Goal: Share content: Share content

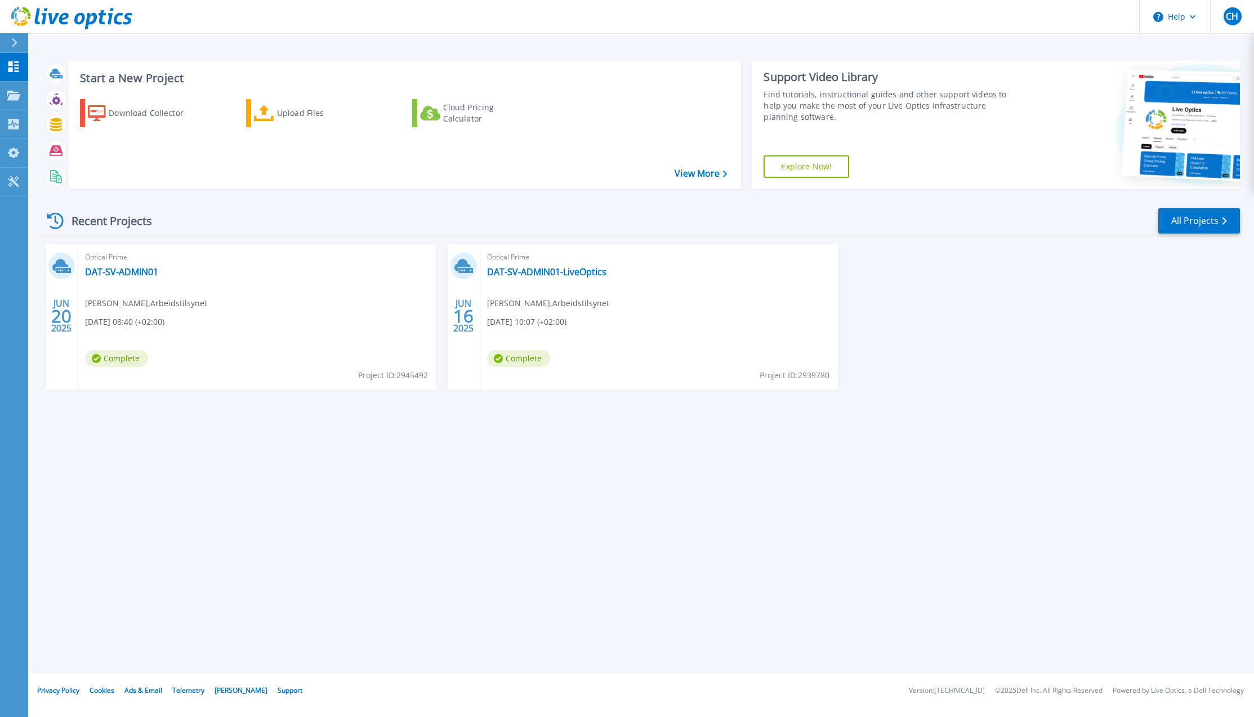
click at [233, 363] on div "Optical Prime DAT-SV-ADMIN01 Chris Helgemo , Arbeidstilsynet 06/20/2025, 08:40 …" at bounding box center [257, 317] width 358 height 146
click at [104, 269] on link "DAT-SV-ADMIN01" at bounding box center [121, 271] width 73 height 11
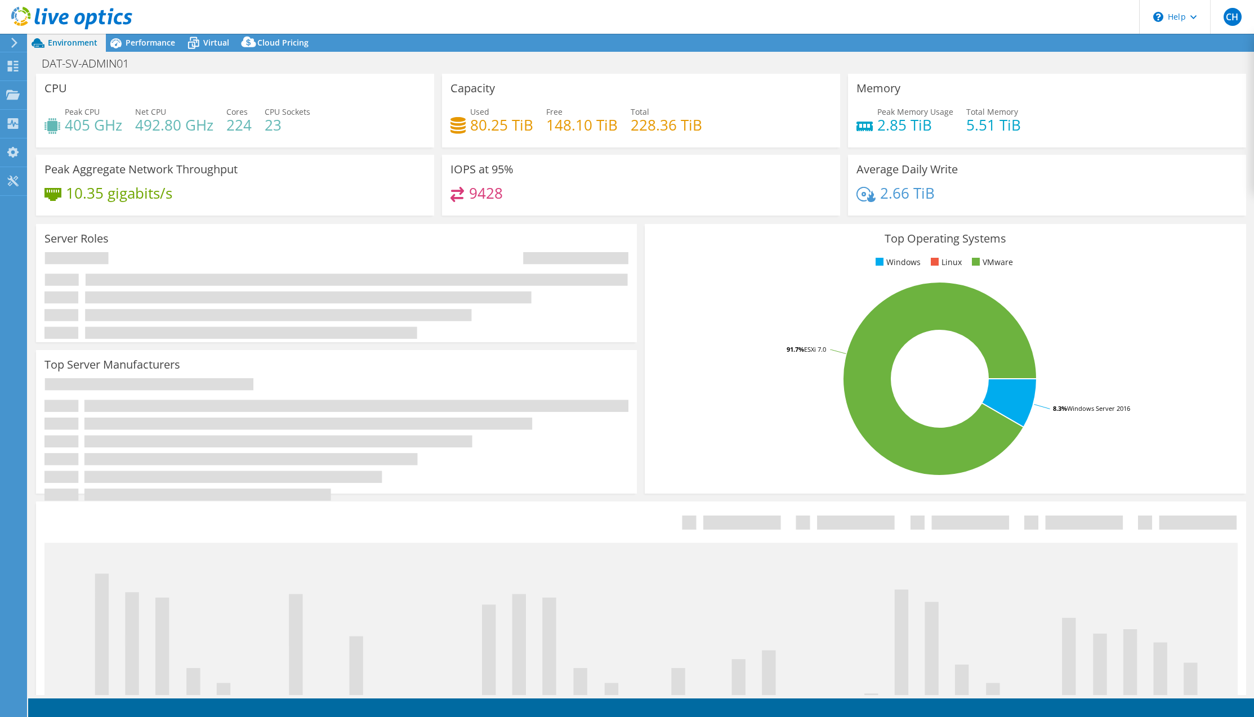
select select "EULondon"
select select "USD"
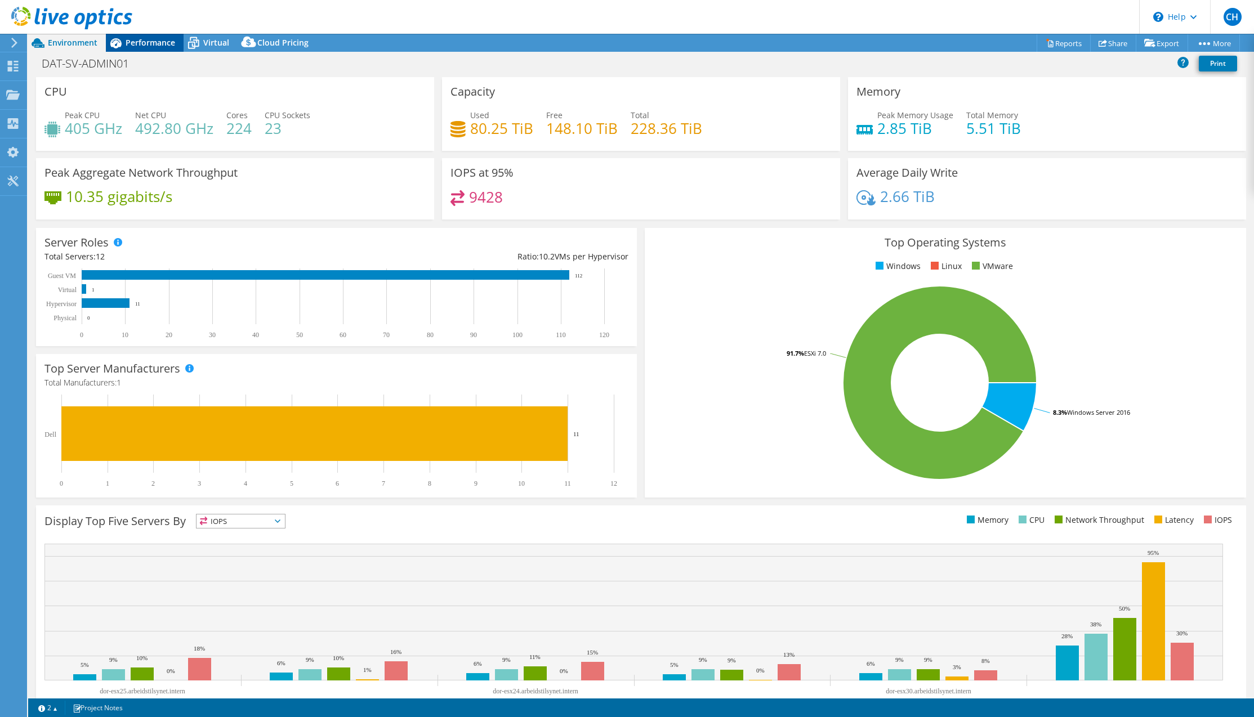
click at [134, 42] on span "Performance" at bounding box center [151, 42] width 50 height 11
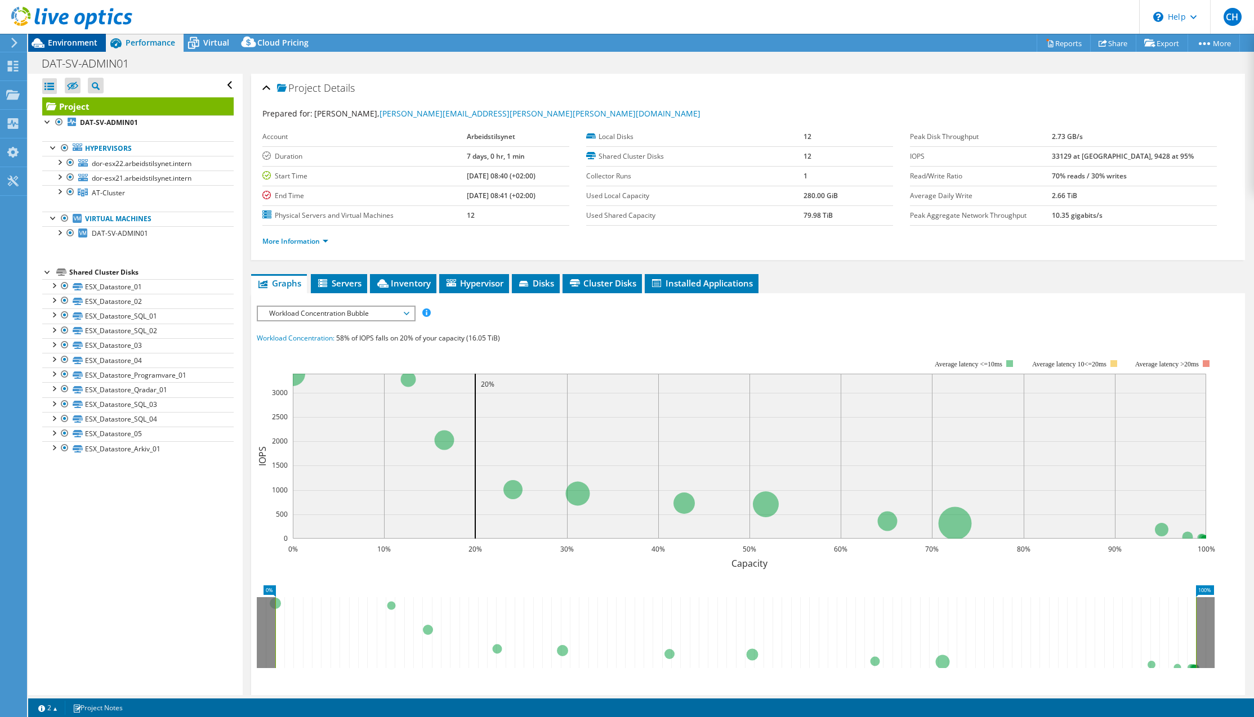
click at [70, 44] on span "Environment" at bounding box center [73, 42] width 50 height 11
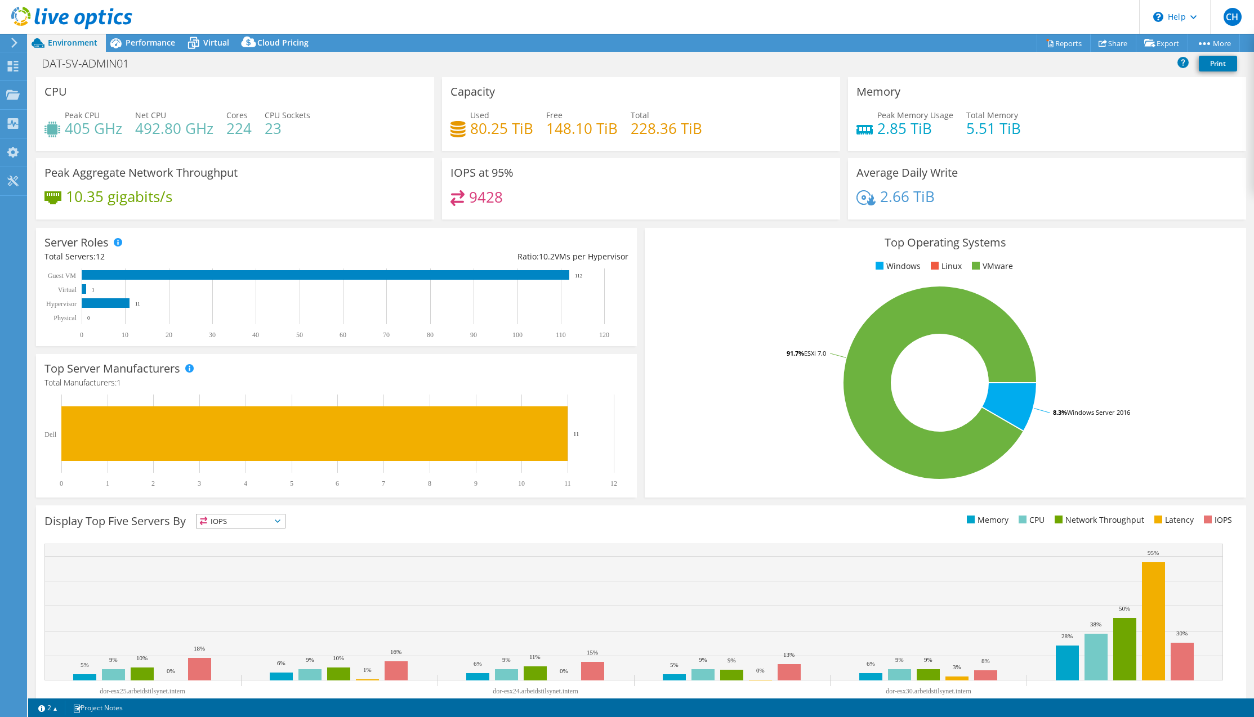
click at [702, 296] on rect at bounding box center [940, 382] width 574 height 197
click at [140, 33] on header "CH End User [PERSON_NAME] [PERSON_NAME][EMAIL_ADDRESS][PERSON_NAME][PERSON_NAME…" at bounding box center [627, 17] width 1254 height 34
click at [141, 35] on div "Performance" at bounding box center [145, 43] width 78 height 18
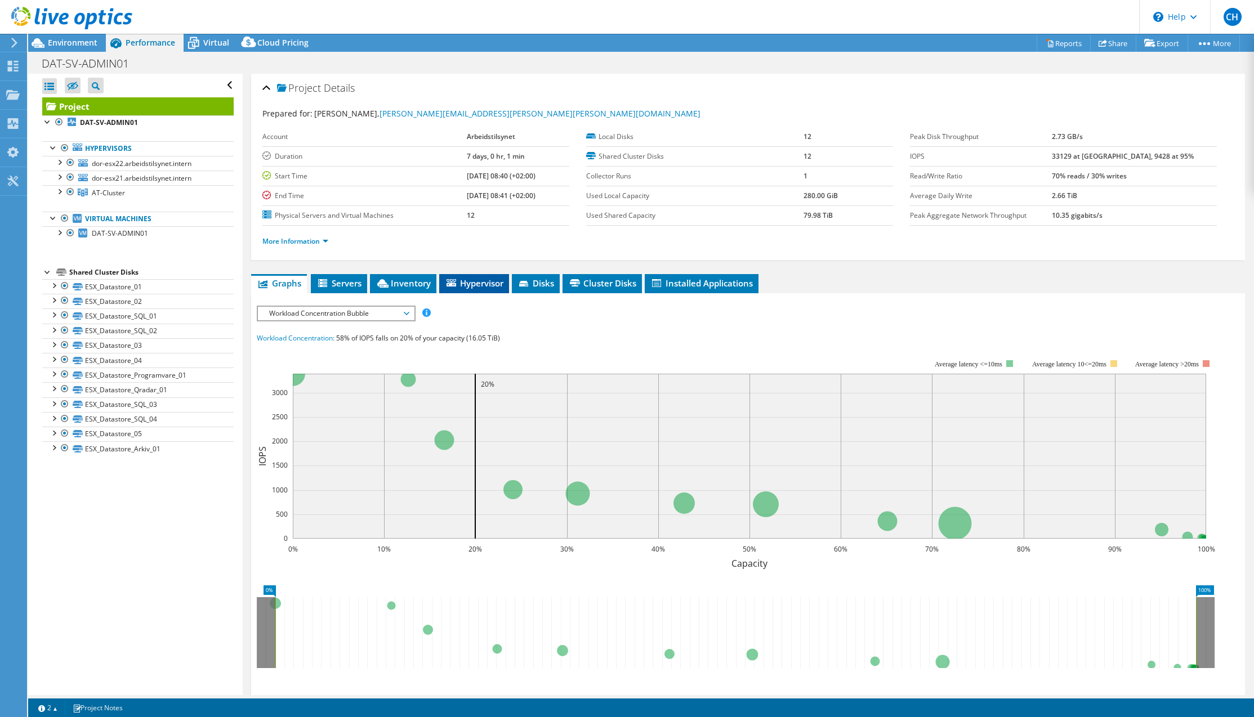
click at [498, 285] on span "Hypervisor" at bounding box center [474, 283] width 59 height 11
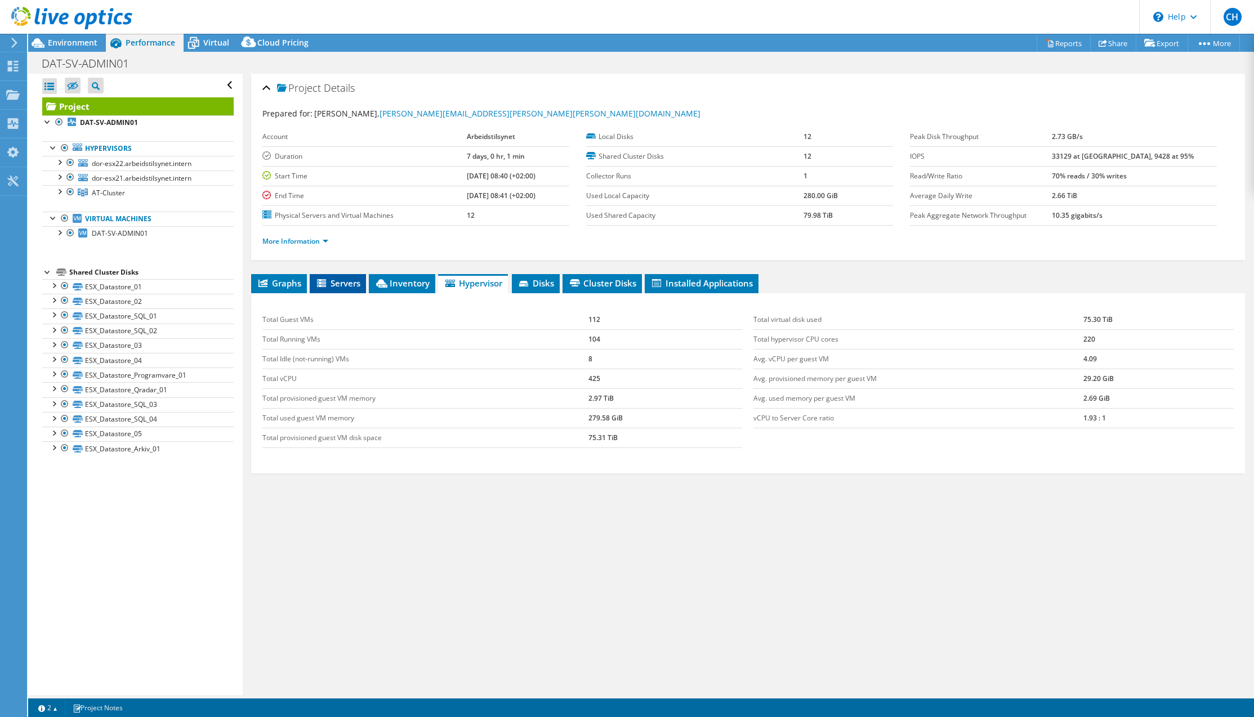
click at [343, 288] on span "Servers" at bounding box center [337, 283] width 45 height 11
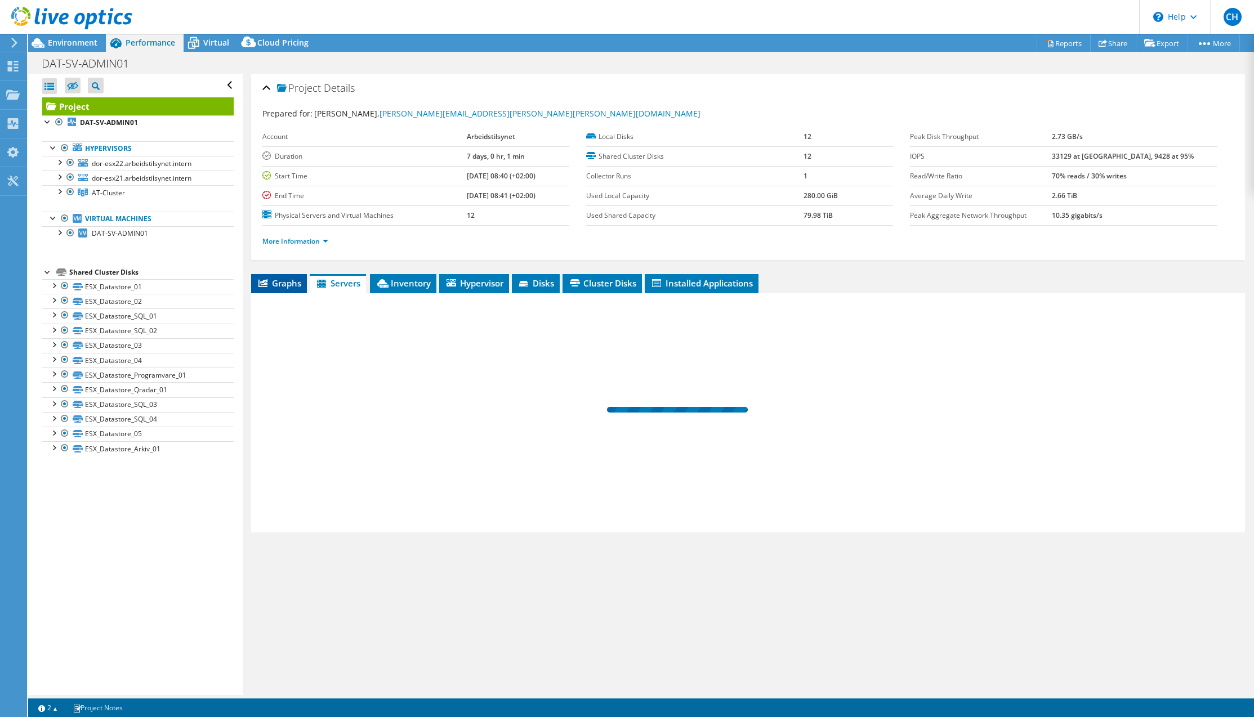
click at [287, 291] on li "Graphs" at bounding box center [279, 283] width 56 height 19
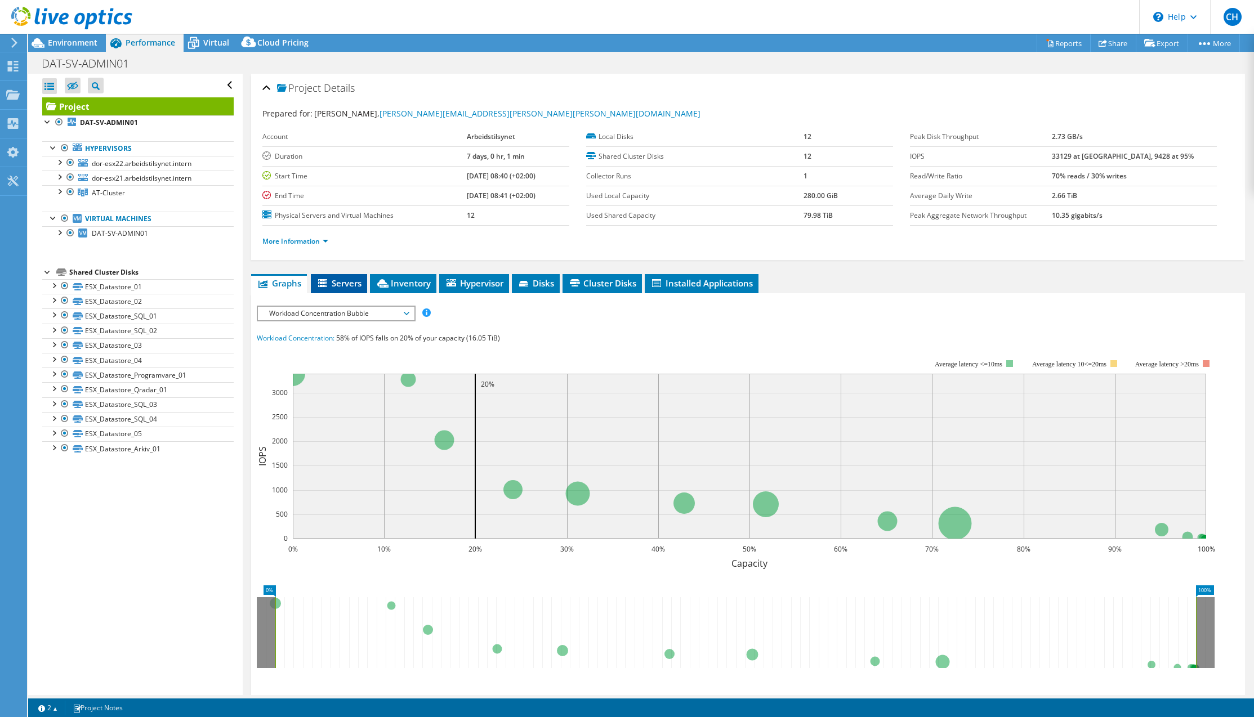
click at [352, 278] on span "Servers" at bounding box center [338, 283] width 45 height 11
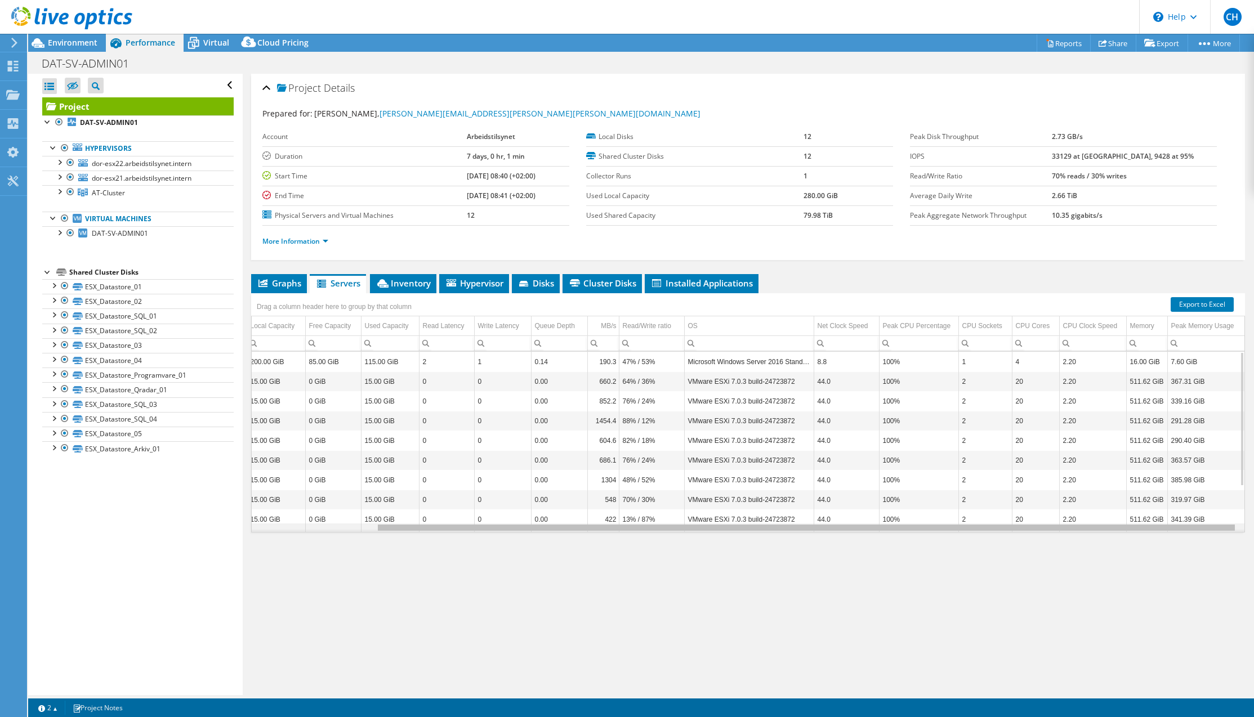
scroll to position [0, 143]
drag, startPoint x: 1029, startPoint y: 531, endPoint x: 1186, endPoint y: 529, distance: 157.1
click at [1186, 529] on body "CH End User [PERSON_NAME] [PERSON_NAME][EMAIL_ADDRESS][PERSON_NAME][PERSON_NAME…" at bounding box center [627, 358] width 1254 height 717
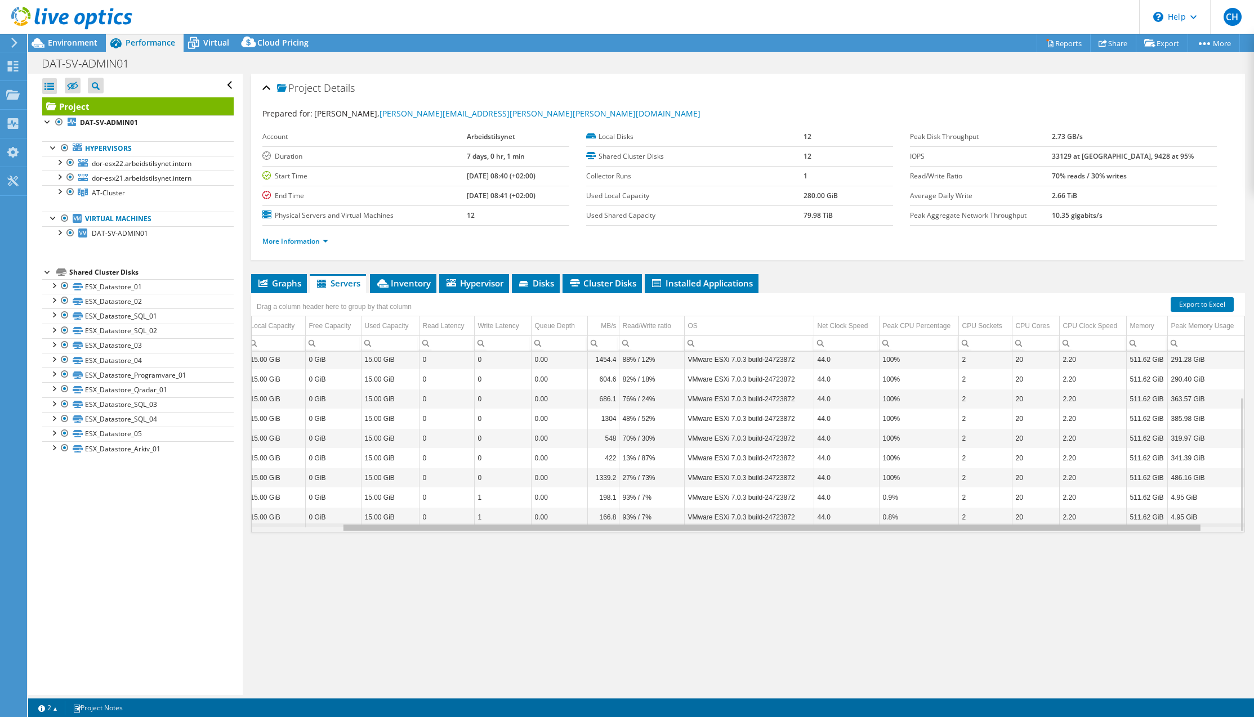
scroll to position [0, 0]
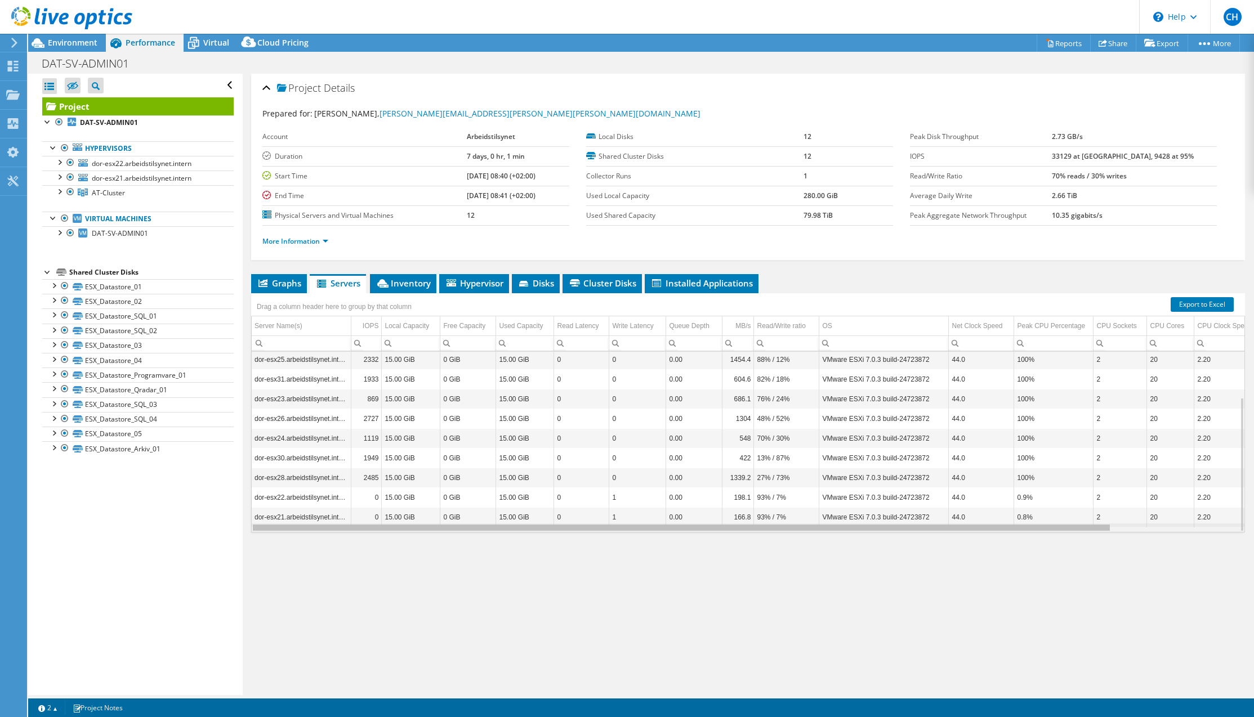
drag, startPoint x: 1090, startPoint y: 529, endPoint x: 838, endPoint y: 536, distance: 252.3
click at [838, 536] on body "CH End User [PERSON_NAME] [PERSON_NAME][EMAIL_ADDRESS][PERSON_NAME][PERSON_NAME…" at bounding box center [627, 358] width 1254 height 717
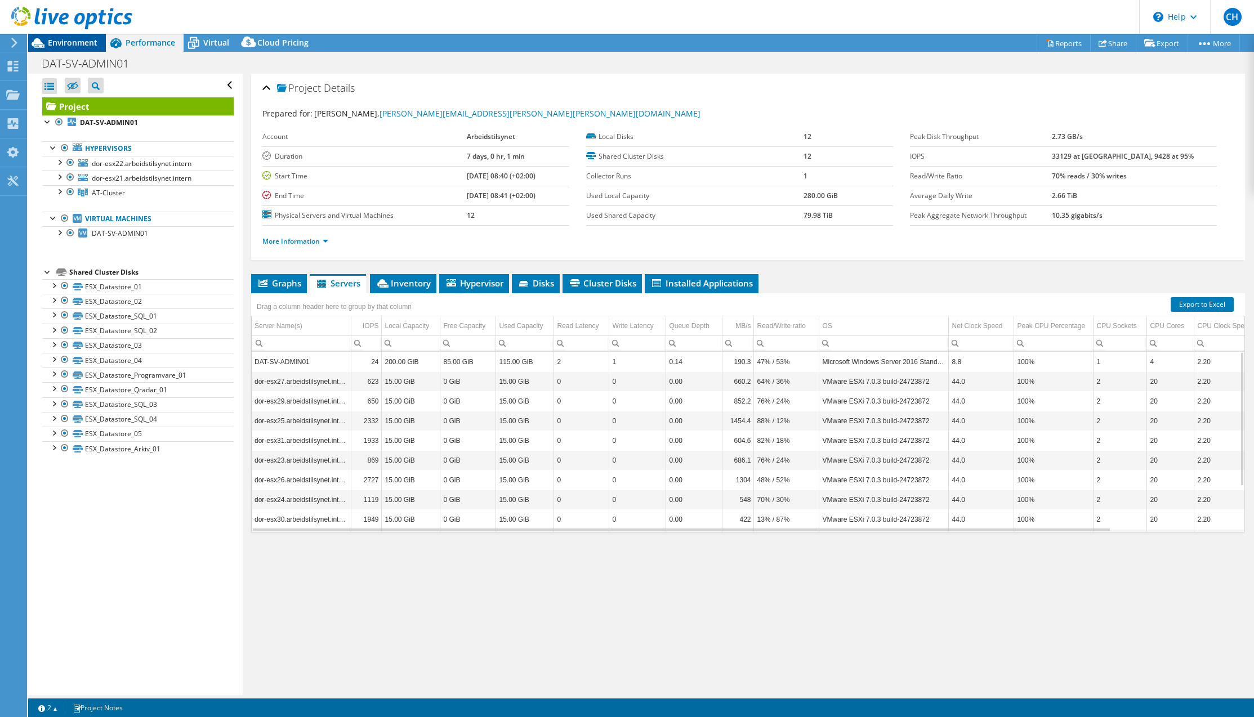
click at [86, 51] on div "Environment" at bounding box center [67, 43] width 78 height 18
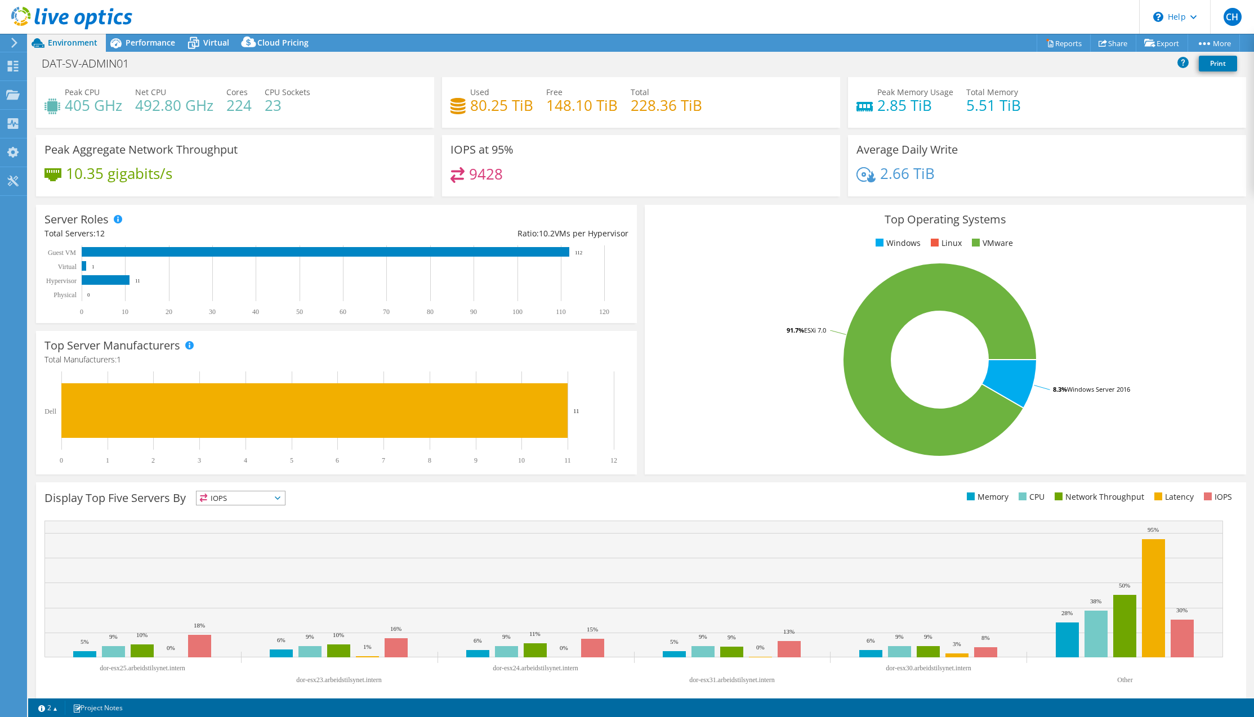
scroll to position [34, 0]
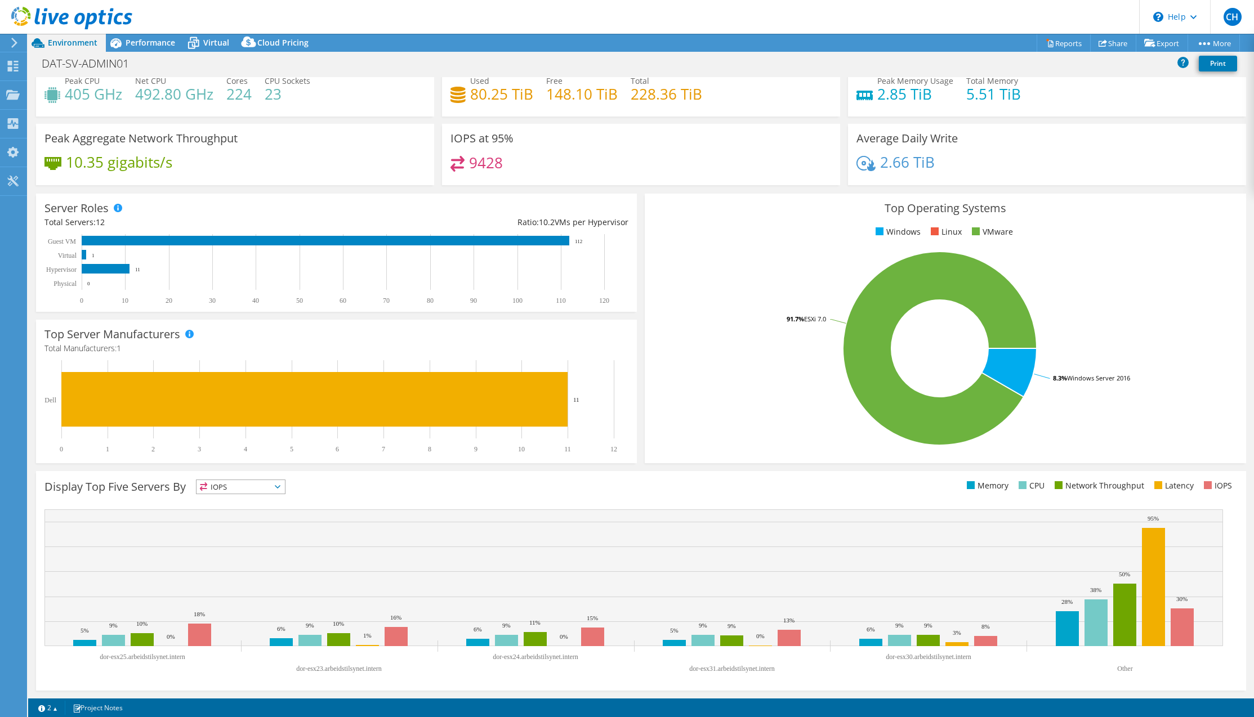
click at [269, 487] on span "IOPS" at bounding box center [240, 487] width 88 height 14
click at [234, 527] on li "CPU" at bounding box center [240, 533] width 88 height 16
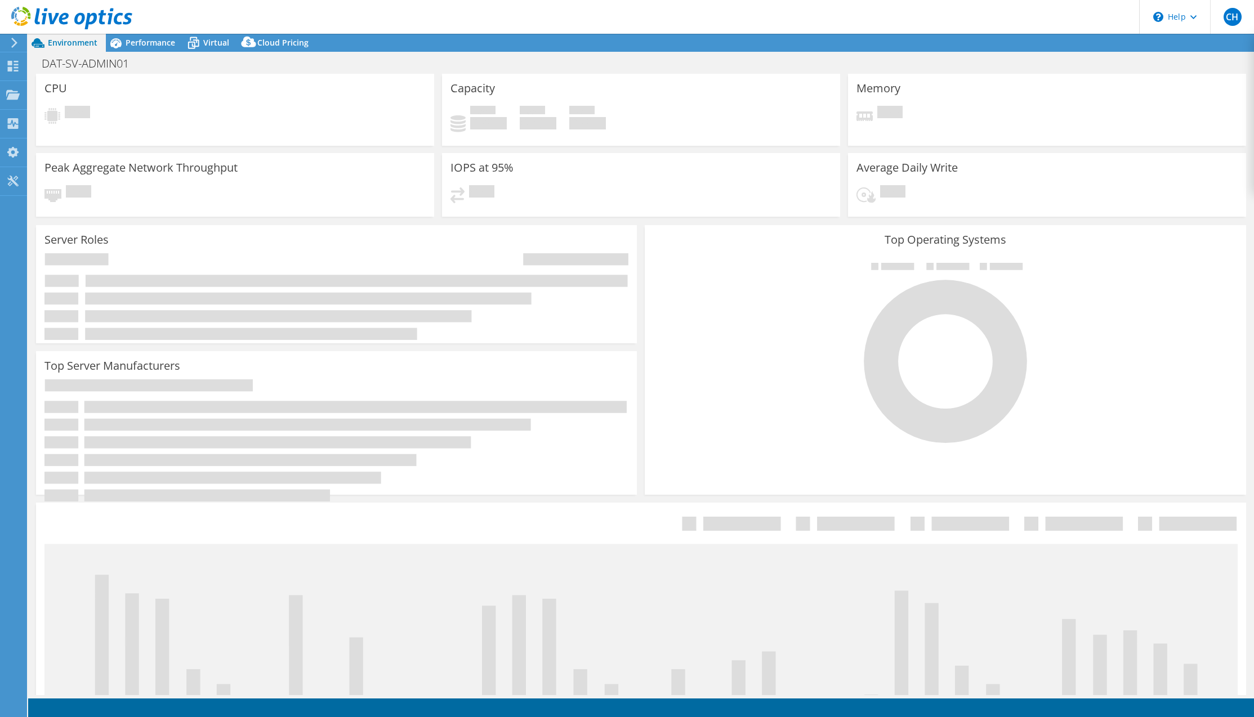
select select "USD"
select select "EULondon"
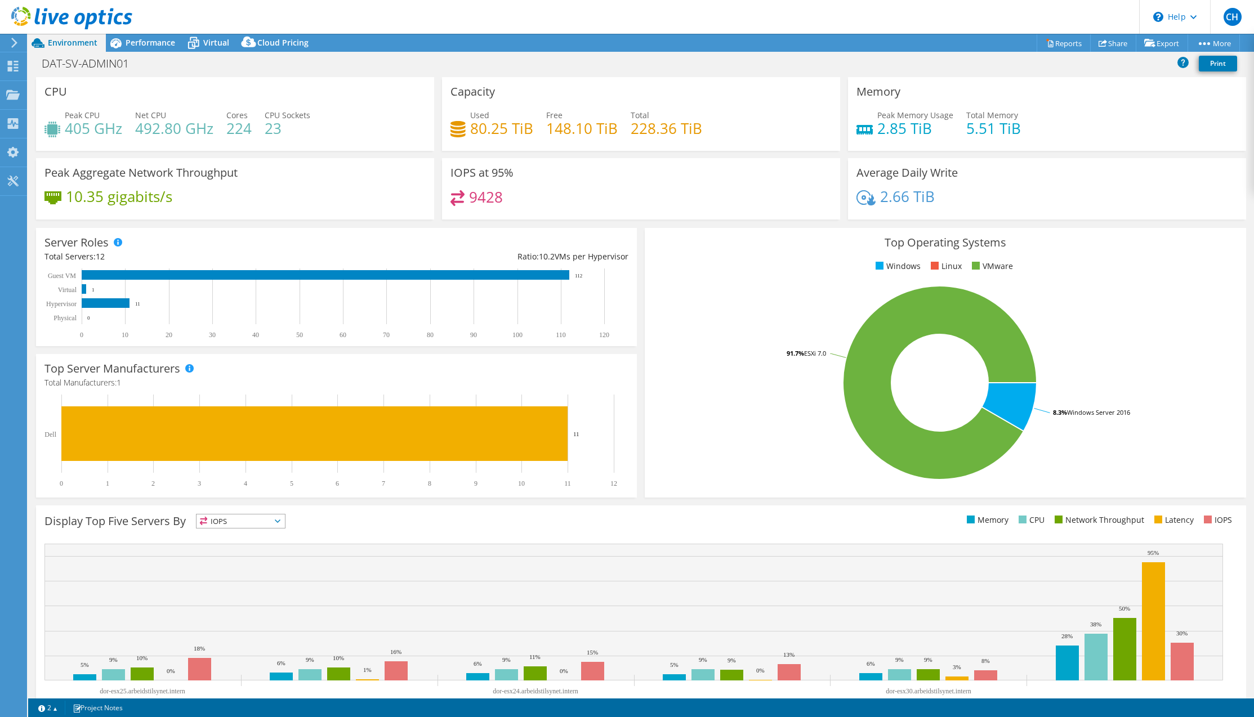
click at [15, 43] on use at bounding box center [14, 43] width 6 height 10
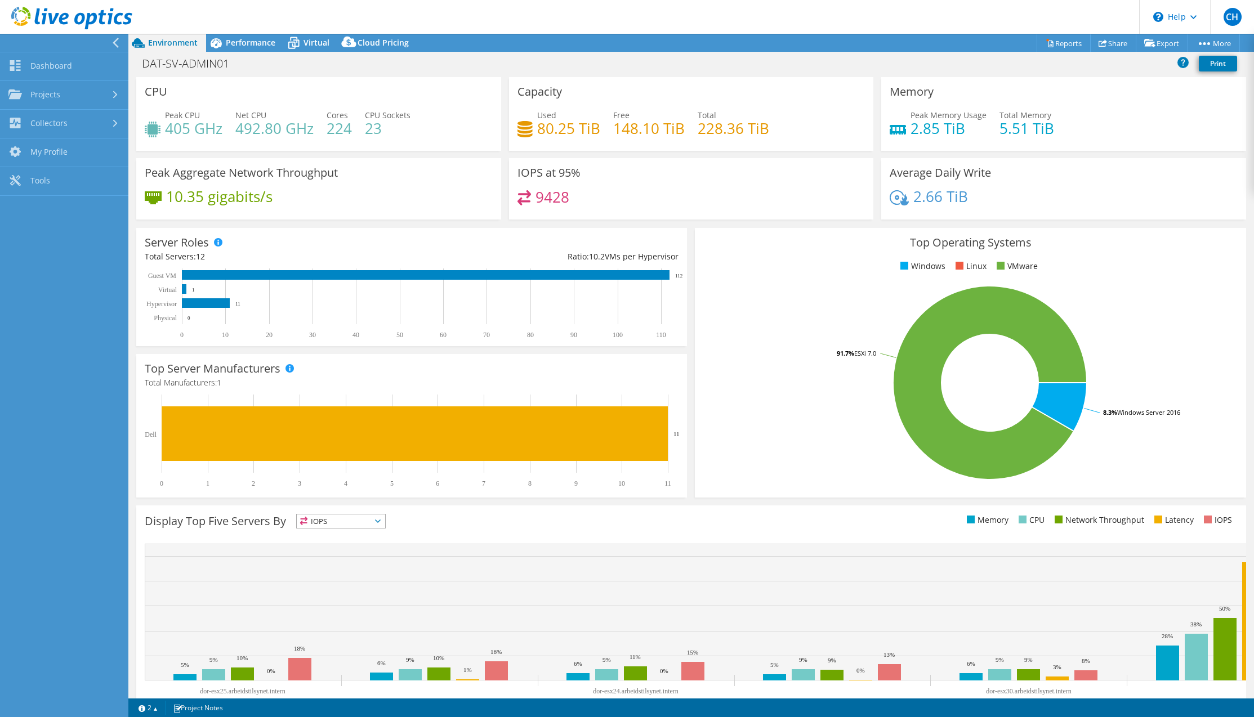
click at [109, 43] on div at bounding box center [61, 43] width 128 height 18
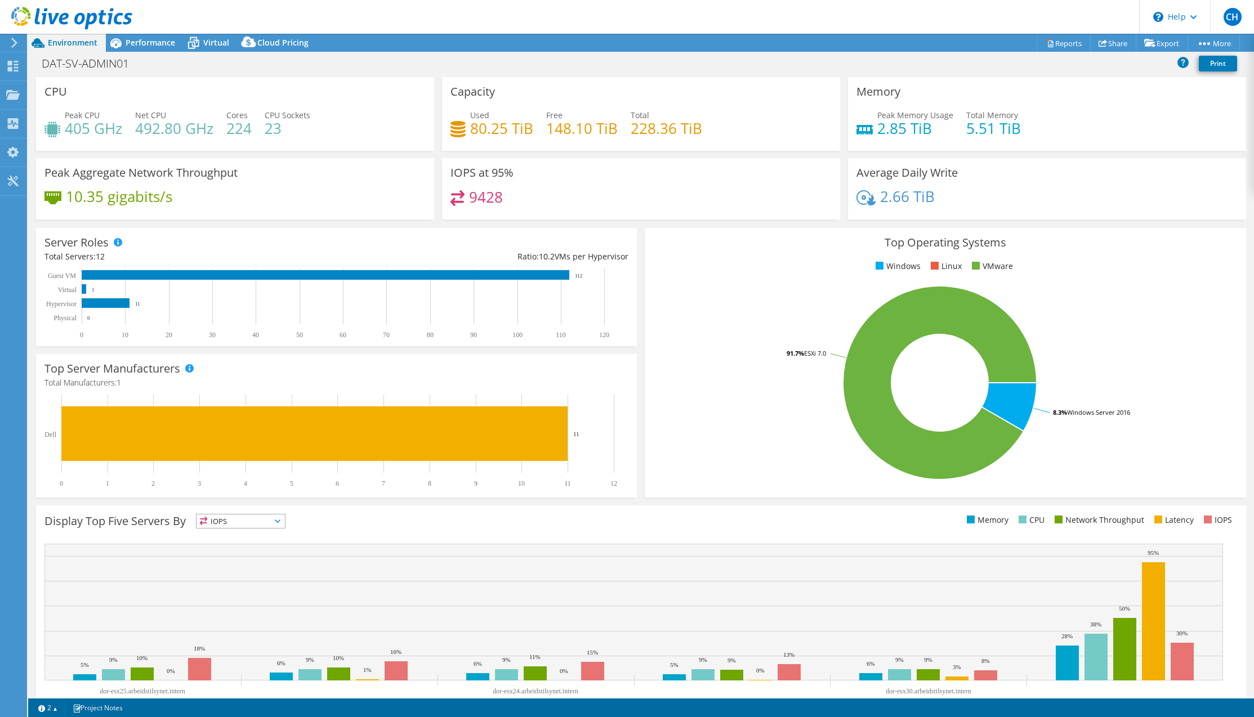
click at [14, 47] on icon at bounding box center [14, 43] width 8 height 10
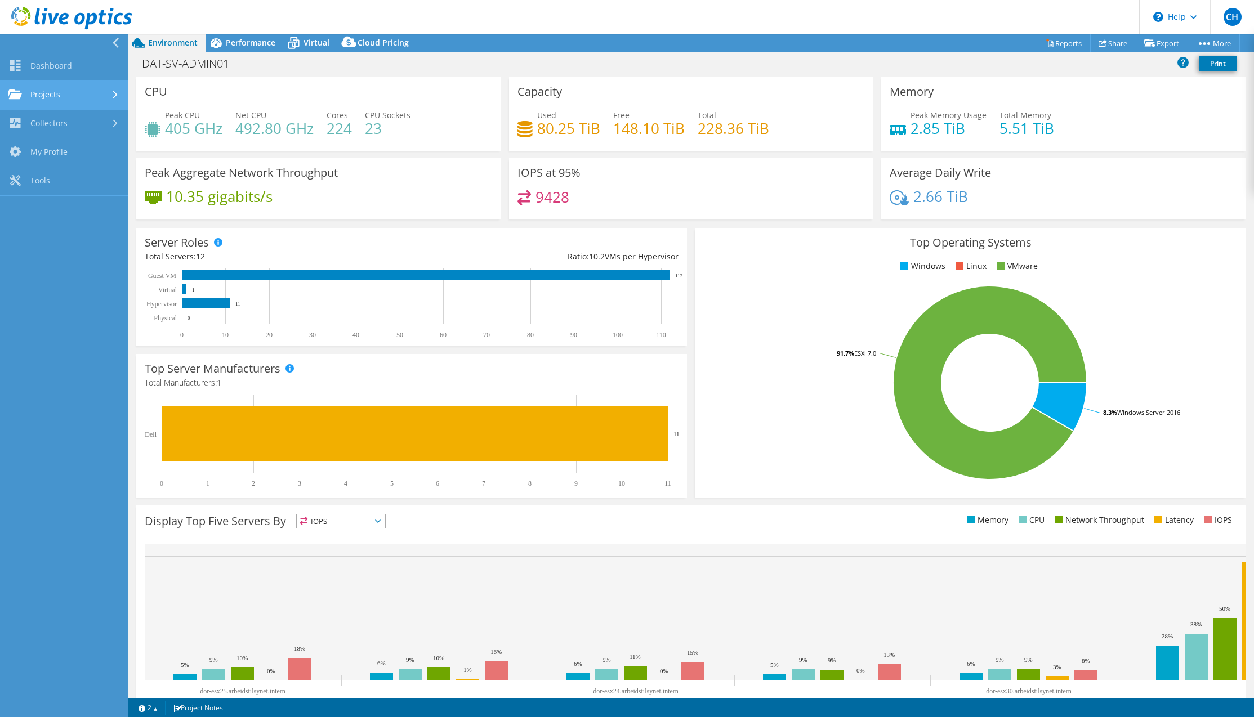
click at [111, 92] on div at bounding box center [116, 94] width 12 height 7
click at [444, 16] on header "CH End User [PERSON_NAME] [PERSON_NAME][EMAIL_ADDRESS][PERSON_NAME][PERSON_NAME…" at bounding box center [627, 17] width 1254 height 34
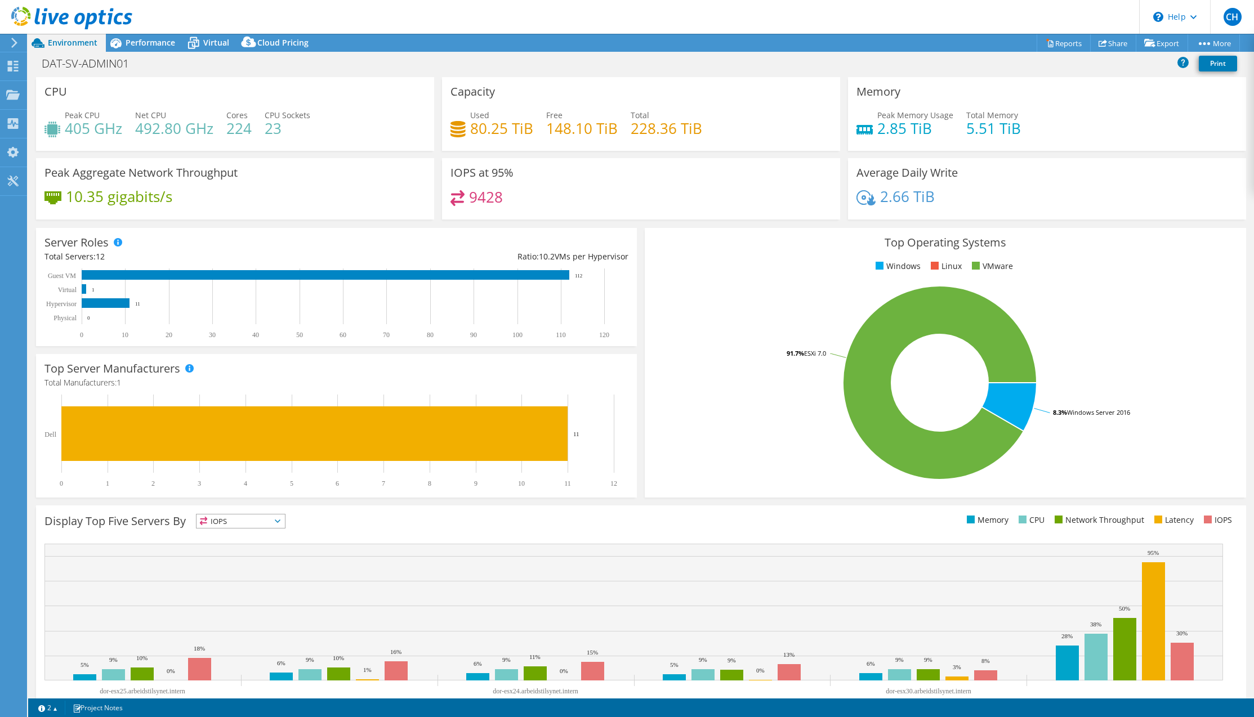
click at [692, 317] on rect at bounding box center [940, 382] width 574 height 197
click at [1067, 79] on div "Memory Peak Memory Usage 2.85 TiB Total Memory 5.51 TiB" at bounding box center [1047, 114] width 398 height 74
click at [1056, 47] on link "Reports" at bounding box center [1063, 42] width 54 height 17
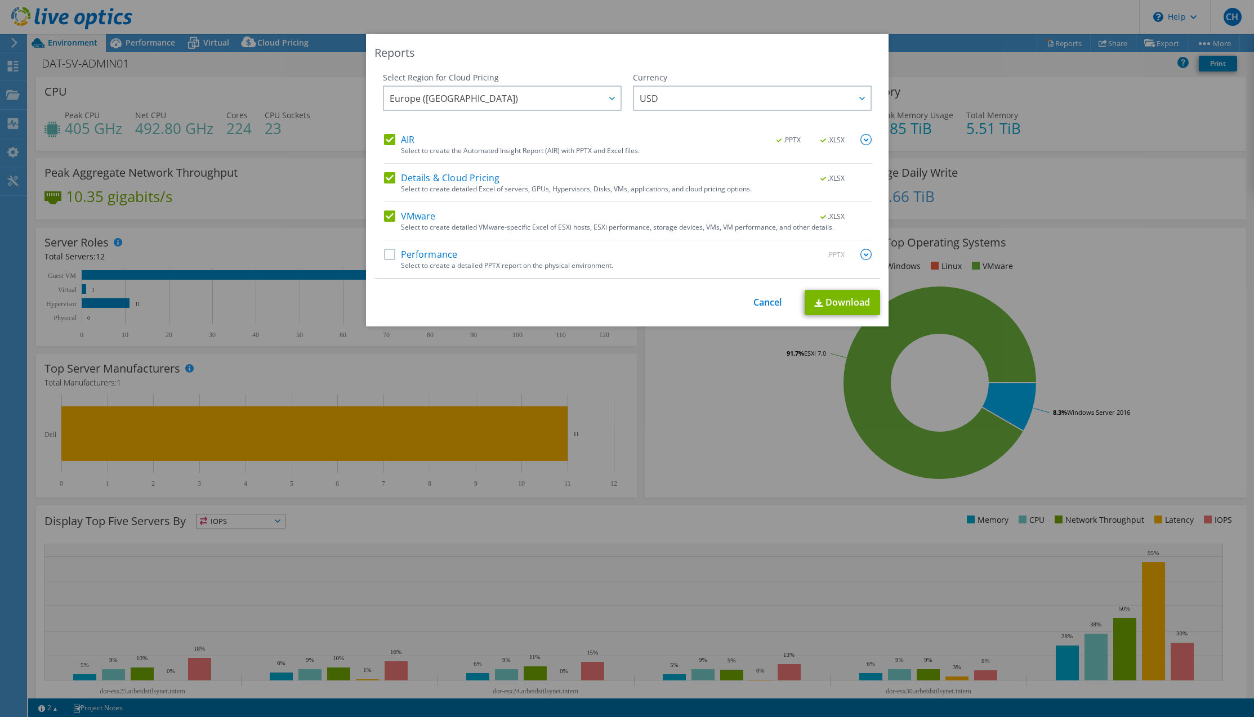
click at [388, 256] on label "Performance" at bounding box center [421, 254] width 74 height 11
click at [0, 0] on input "Performance" at bounding box center [0, 0] width 0 height 0
click at [387, 176] on label "Details & Cloud Pricing" at bounding box center [442, 177] width 116 height 11
click at [0, 0] on input "Details & Cloud Pricing" at bounding box center [0, 0] width 0 height 0
click at [722, 102] on span "USD" at bounding box center [755, 98] width 231 height 23
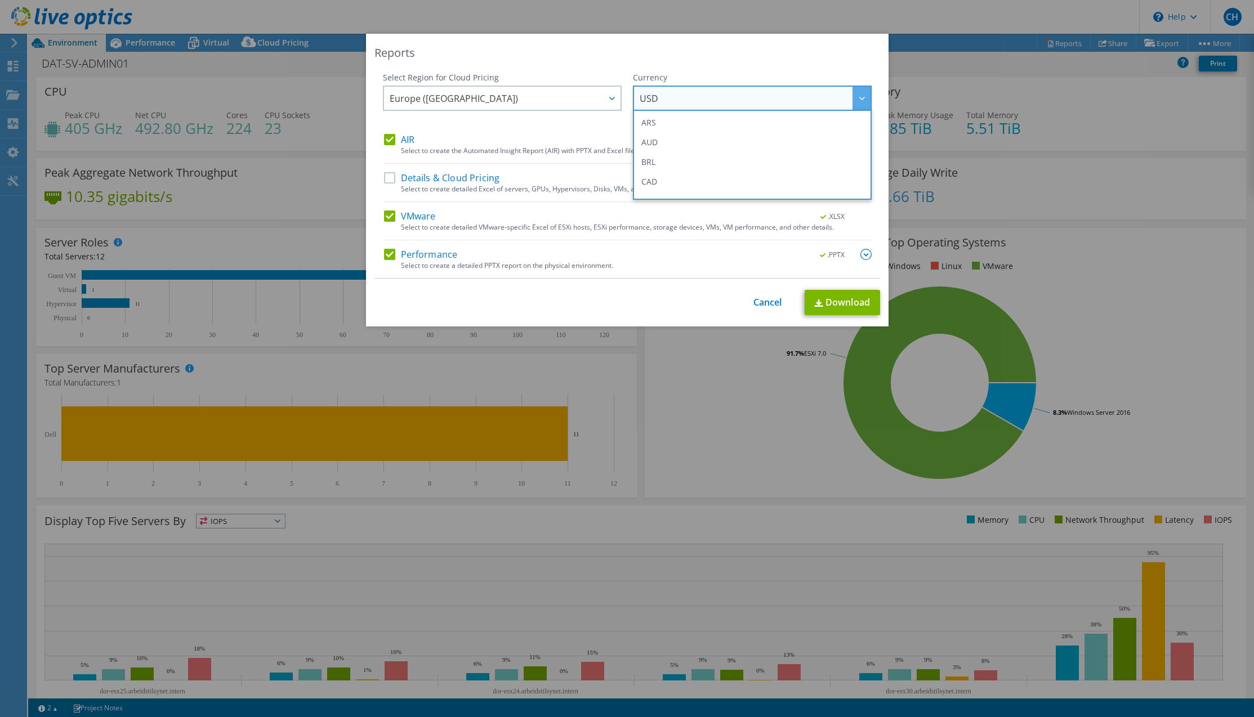
click at [720, 103] on span "USD" at bounding box center [755, 98] width 231 height 23
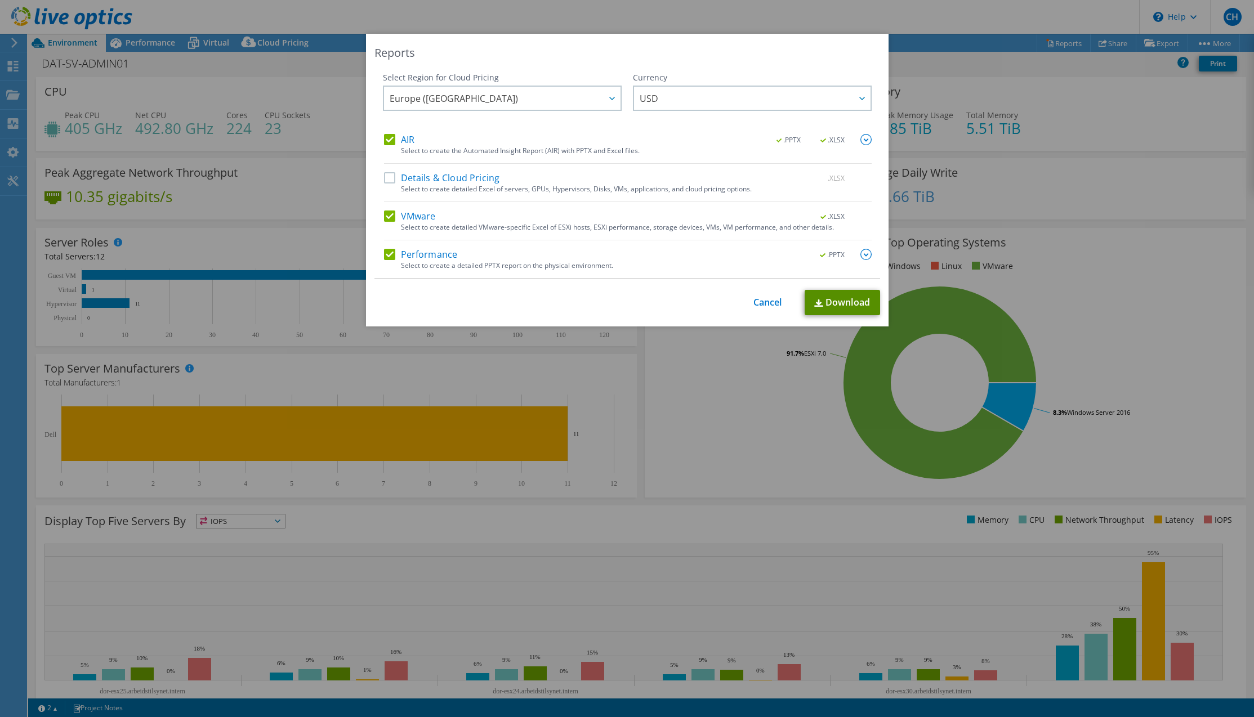
click at [821, 299] on link "Download" at bounding box center [842, 302] width 75 height 25
click at [771, 305] on link "Cancel" at bounding box center [767, 302] width 29 height 11
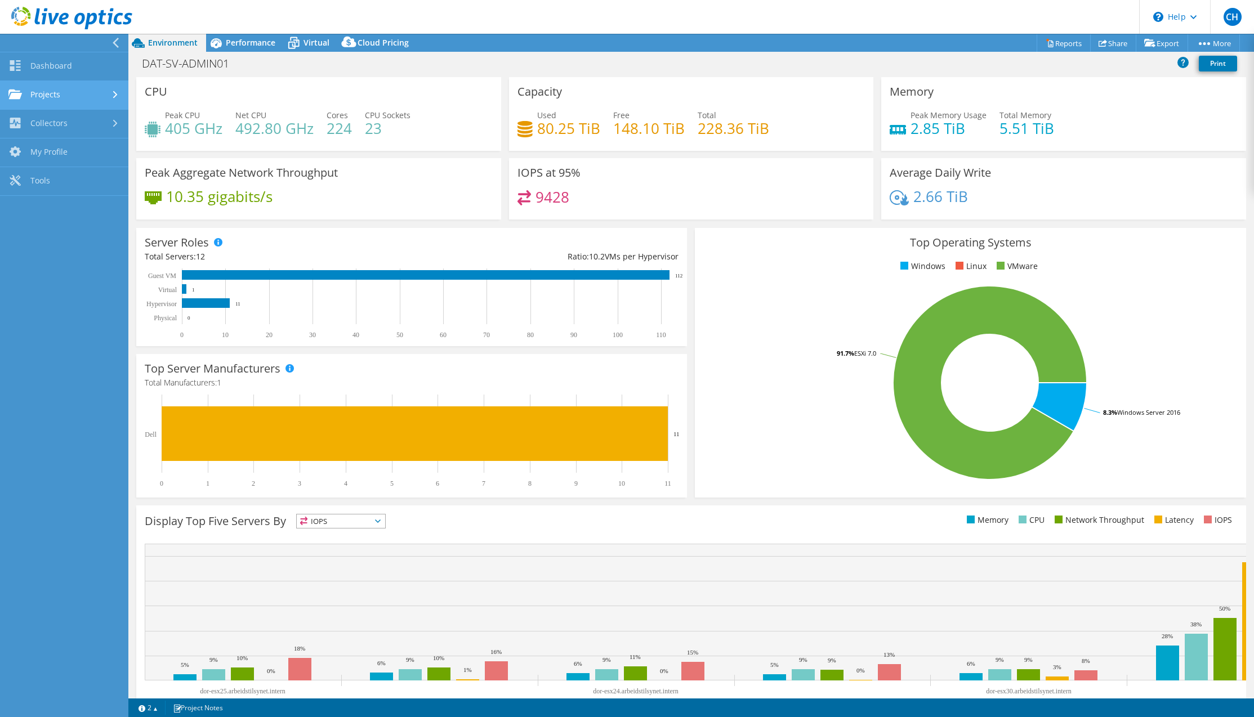
click at [105, 92] on link "Projects" at bounding box center [64, 95] width 128 height 29
click at [82, 129] on link "Search Projects" at bounding box center [64, 124] width 128 height 29
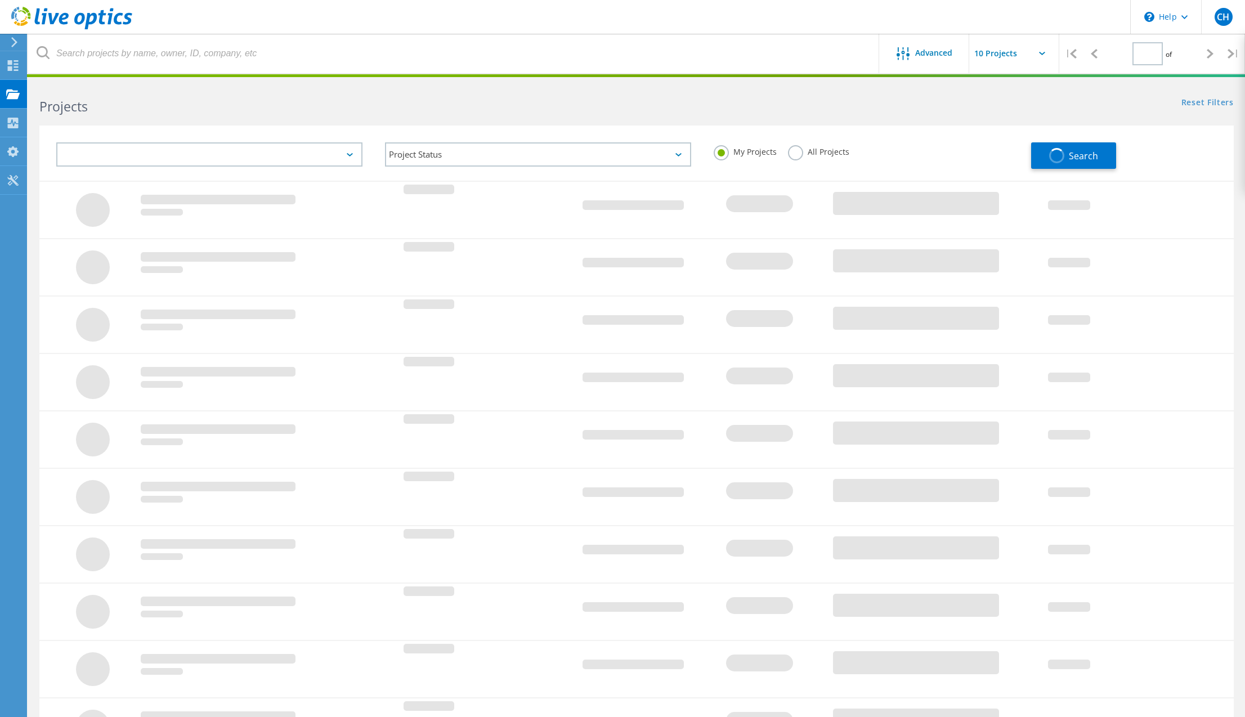
type input "1"
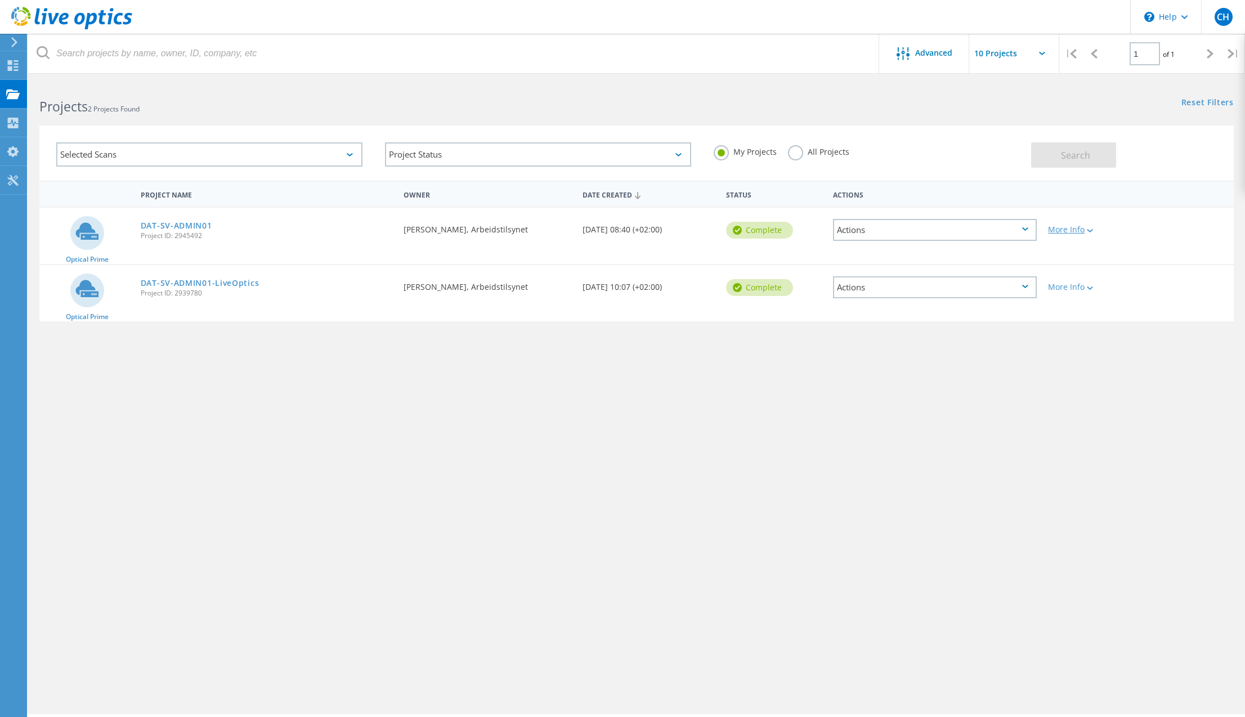
click at [1095, 229] on div "More Info" at bounding box center [1090, 230] width 84 height 8
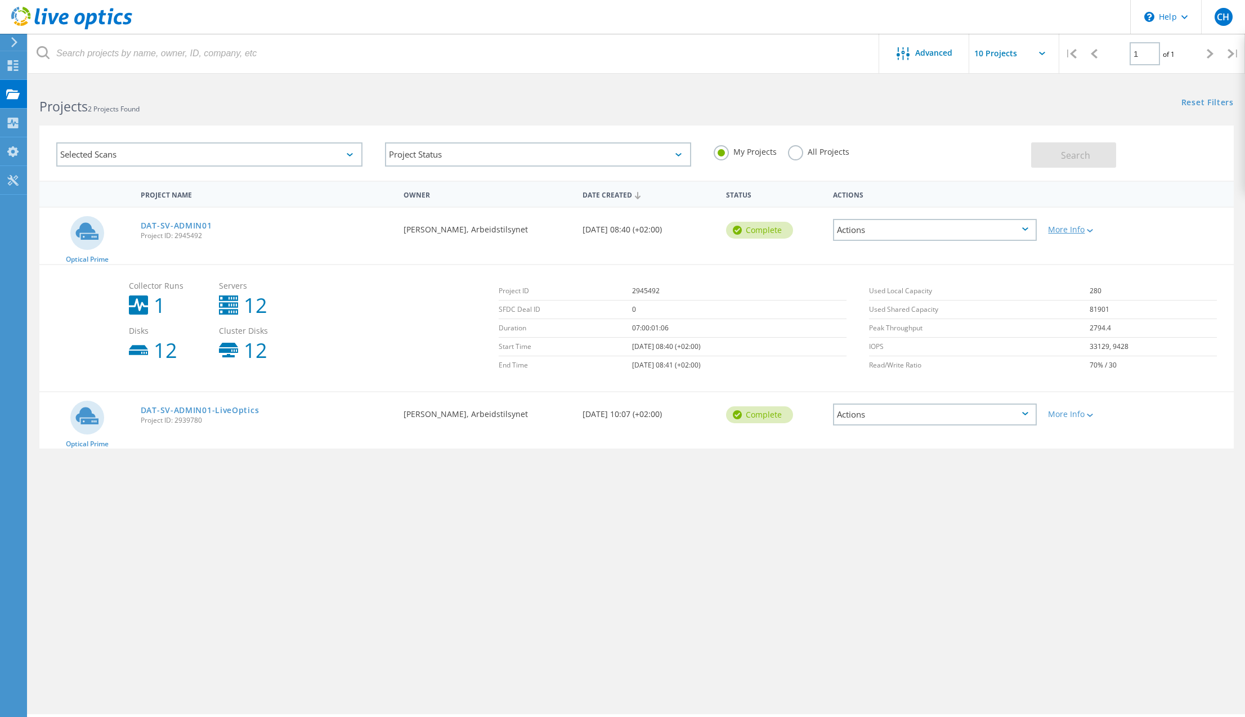
click at [1093, 229] on icon at bounding box center [1090, 230] width 6 height 3
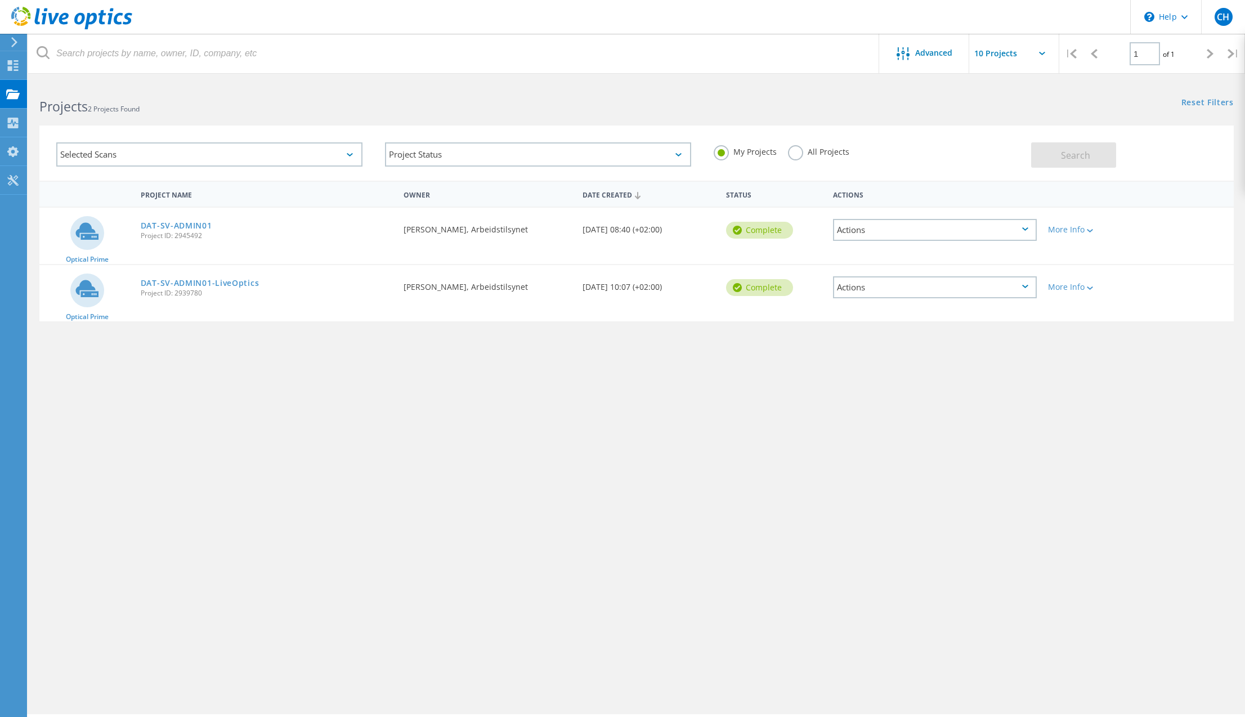
click at [1012, 227] on div "Actions" at bounding box center [935, 230] width 204 height 22
click at [890, 239] on div "Share" at bounding box center [935, 238] width 202 height 17
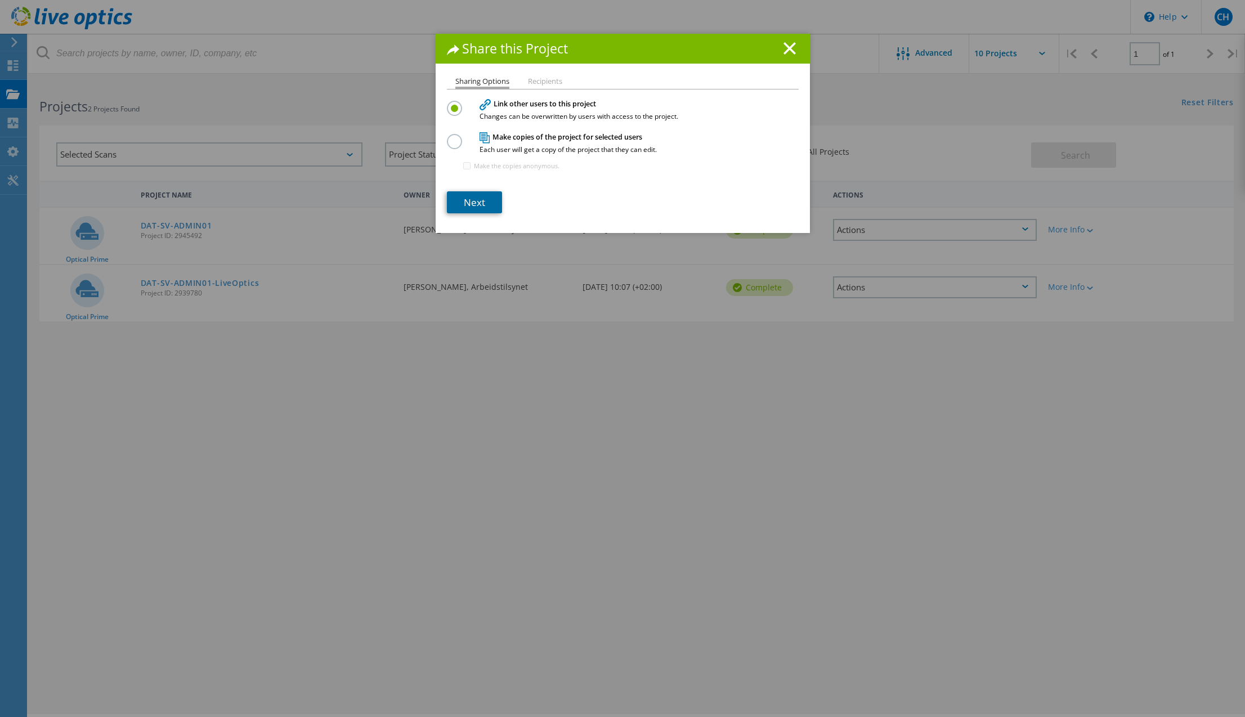
click at [466, 201] on link "Next" at bounding box center [474, 202] width 55 height 22
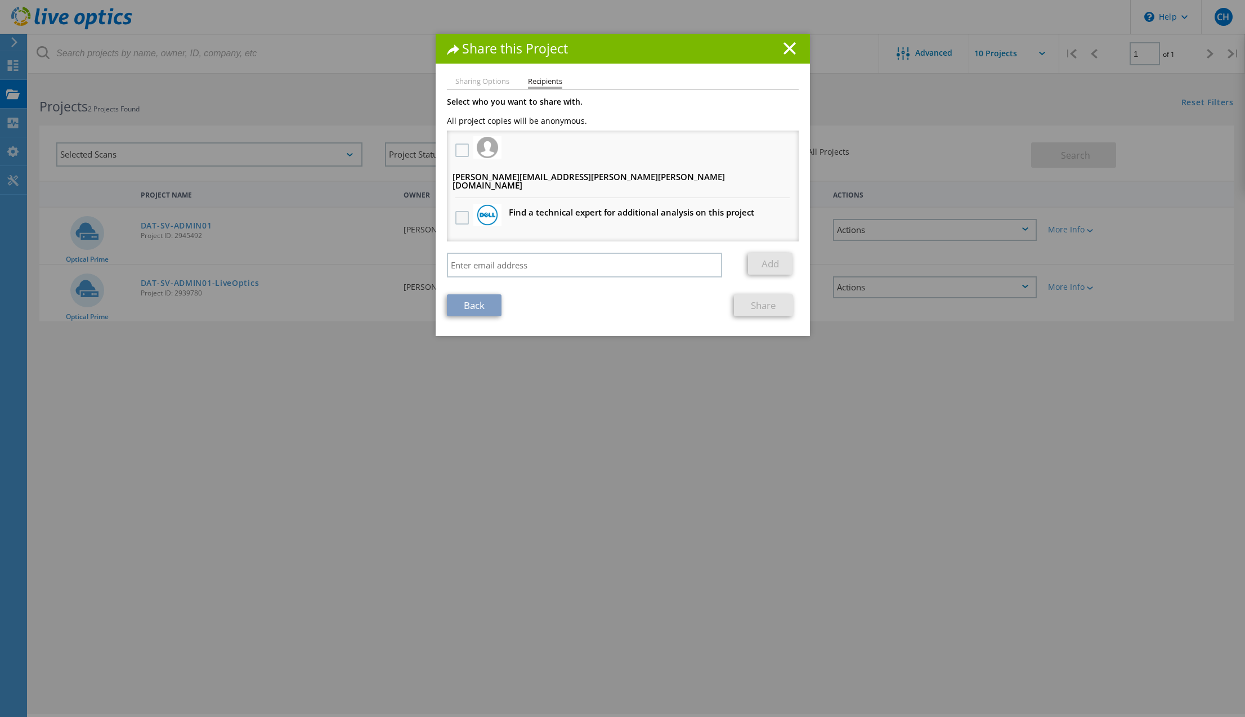
click at [458, 211] on label at bounding box center [463, 218] width 16 height 14
click at [0, 0] on input "checkbox" at bounding box center [0, 0] width 0 height 0
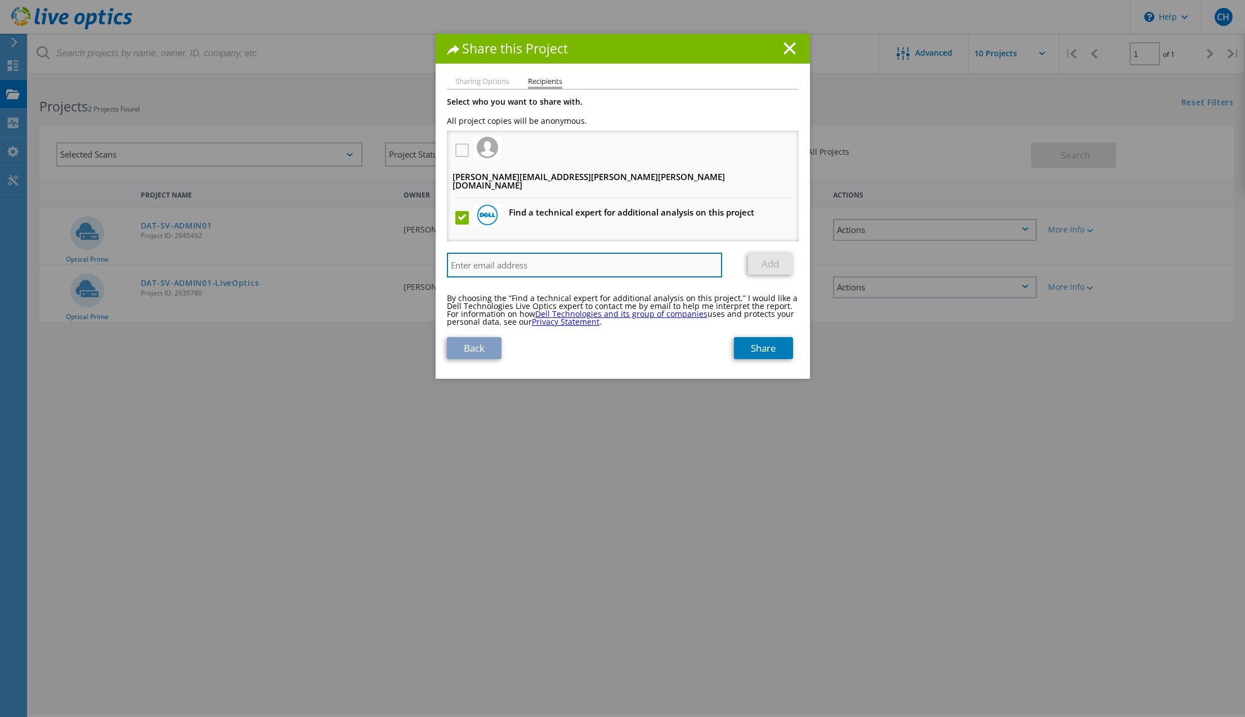
click at [499, 253] on input "search" at bounding box center [585, 265] width 276 height 25
type input "joern.malsten@dell.com"
click at [770, 253] on link "Add" at bounding box center [770, 264] width 44 height 22
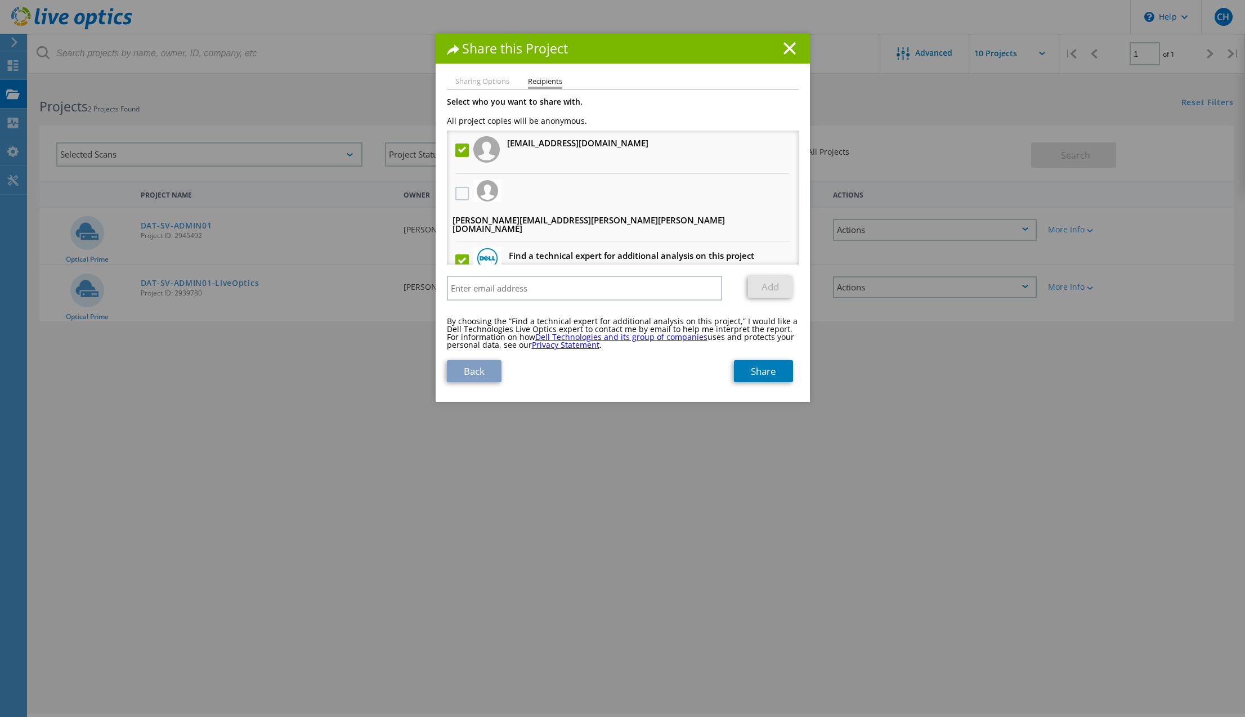
click at [455, 254] on label at bounding box center [463, 261] width 16 height 14
click at [0, 0] on input "checkbox" at bounding box center [0, 0] width 0 height 0
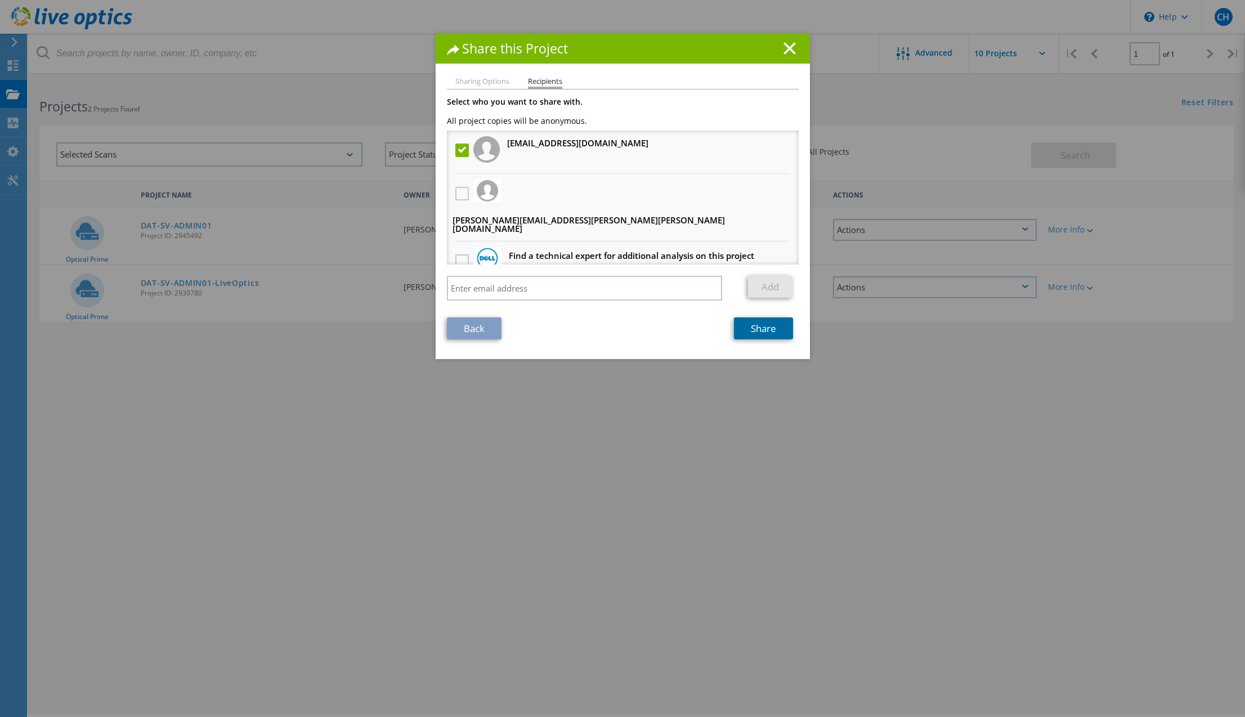
click at [763, 321] on link "Share" at bounding box center [763, 329] width 59 height 22
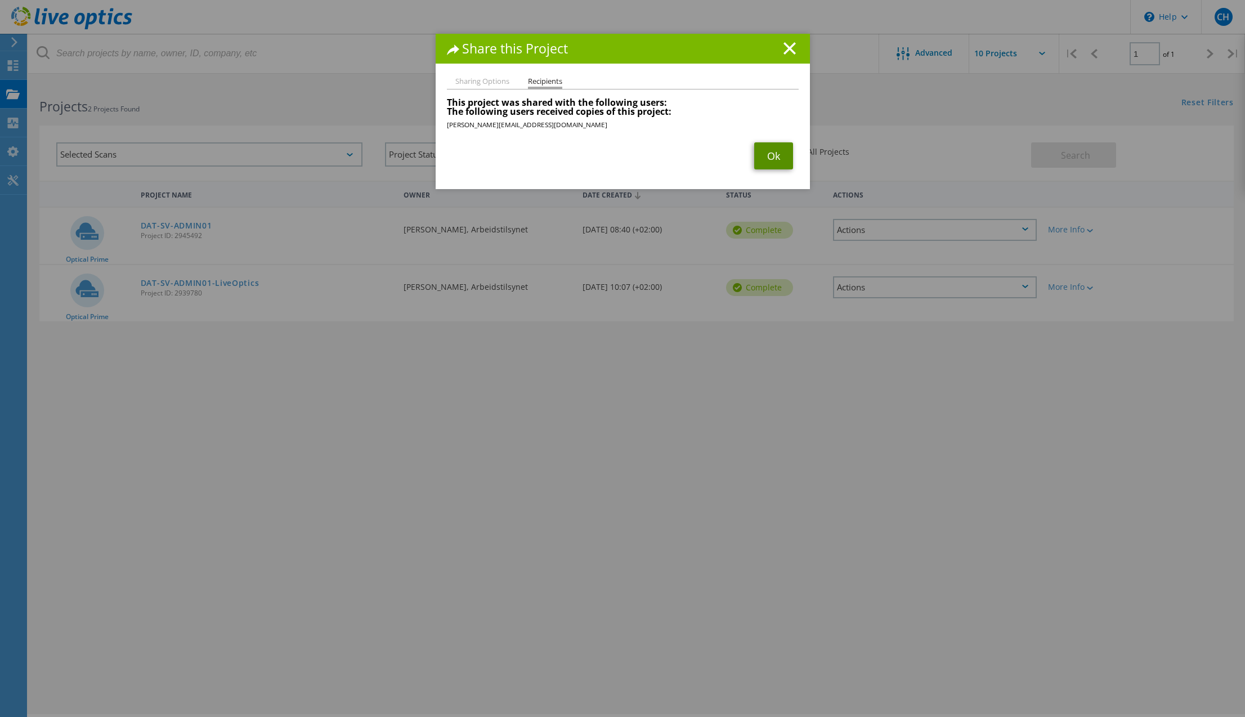
click at [777, 157] on link "Ok" at bounding box center [773, 155] width 39 height 27
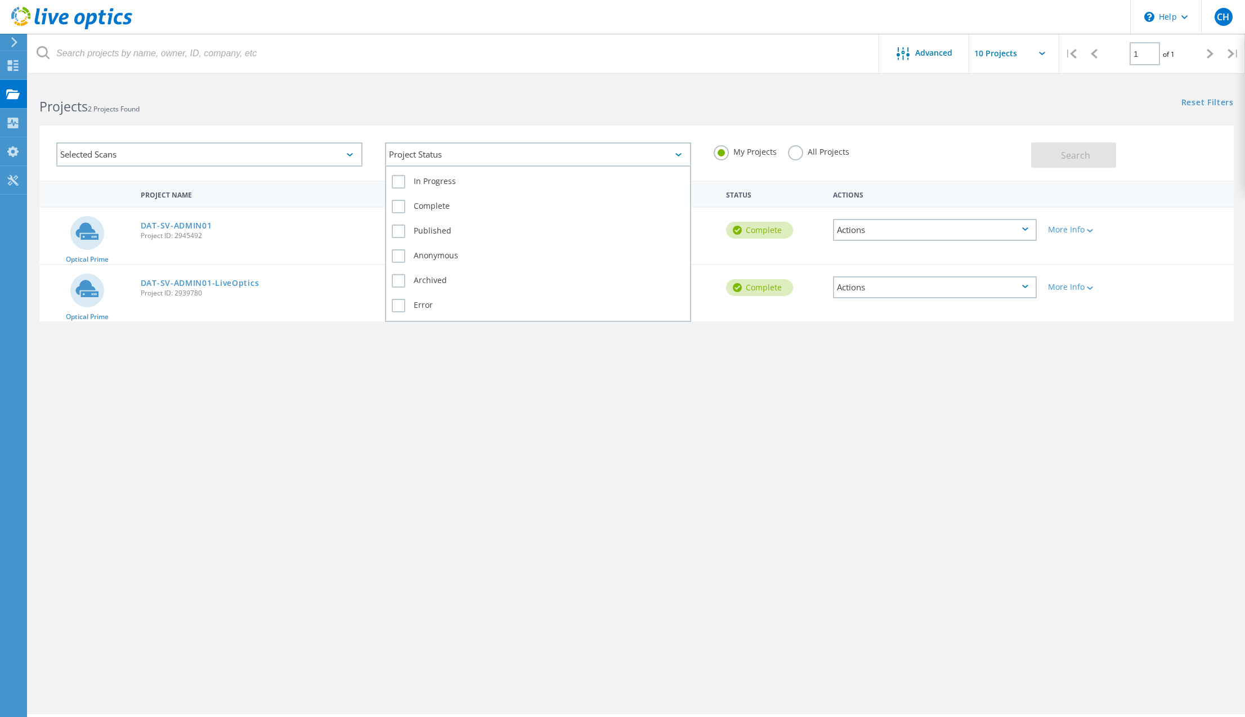
click at [446, 166] on div "Project Status In Progress Complete Published Anonymous Archived Error" at bounding box center [538, 154] width 306 height 24
click at [446, 162] on div "Project Status" at bounding box center [538, 154] width 306 height 24
click at [254, 467] on div "Project Name Owner Date Created Status Actions Optical Prime DAT-SV-ADMIN01 Pro…" at bounding box center [636, 327] width 1195 height 293
click at [190, 229] on link "DAT-SV-ADMIN01" at bounding box center [177, 226] width 72 height 8
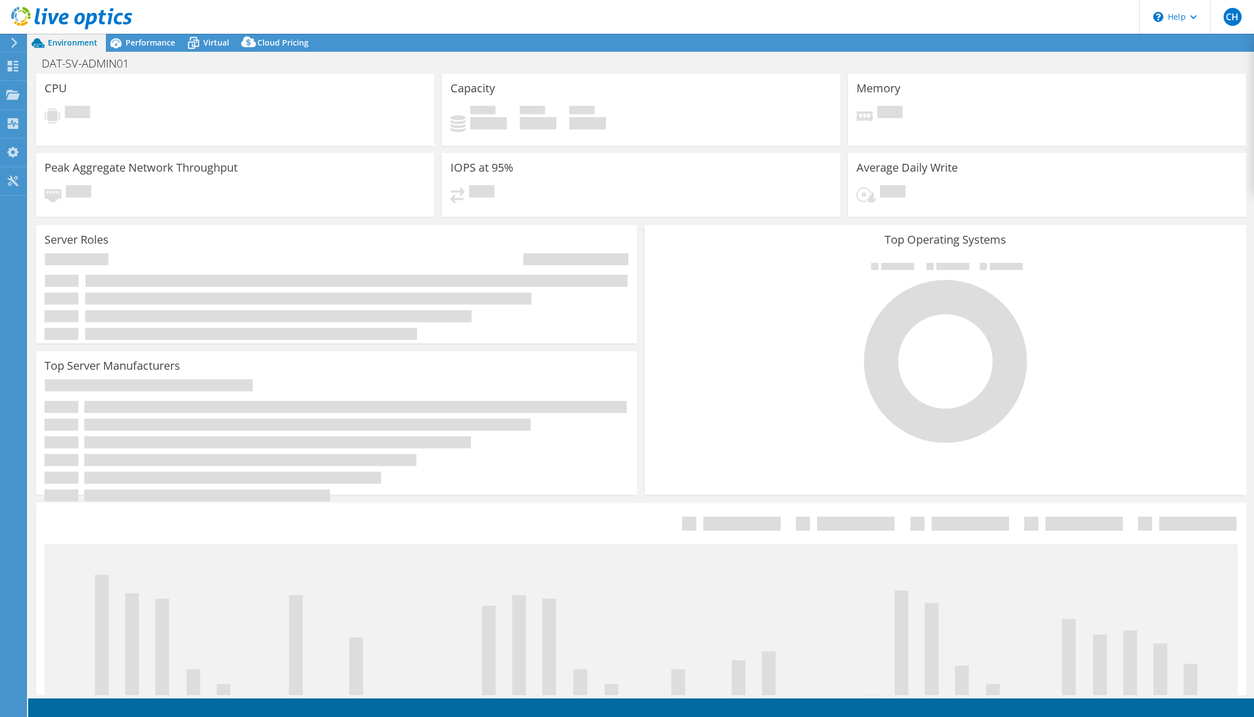
select select "EULondon"
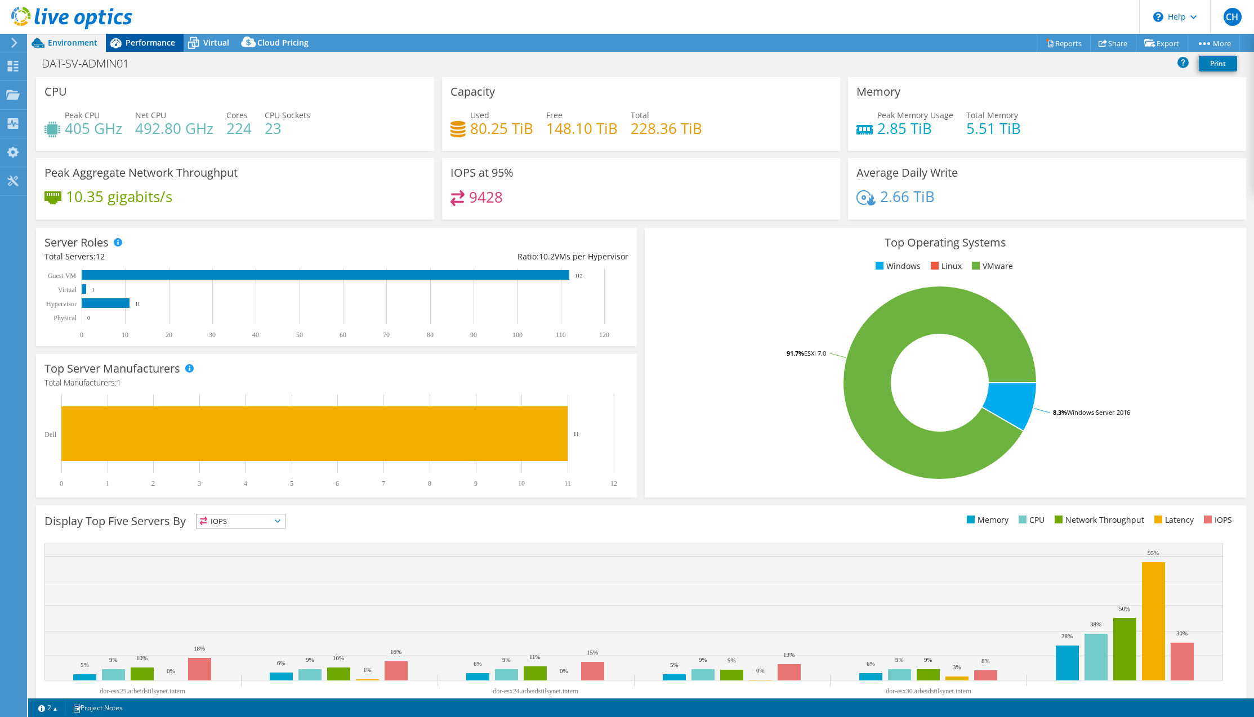
click at [159, 40] on span "Performance" at bounding box center [151, 42] width 50 height 11
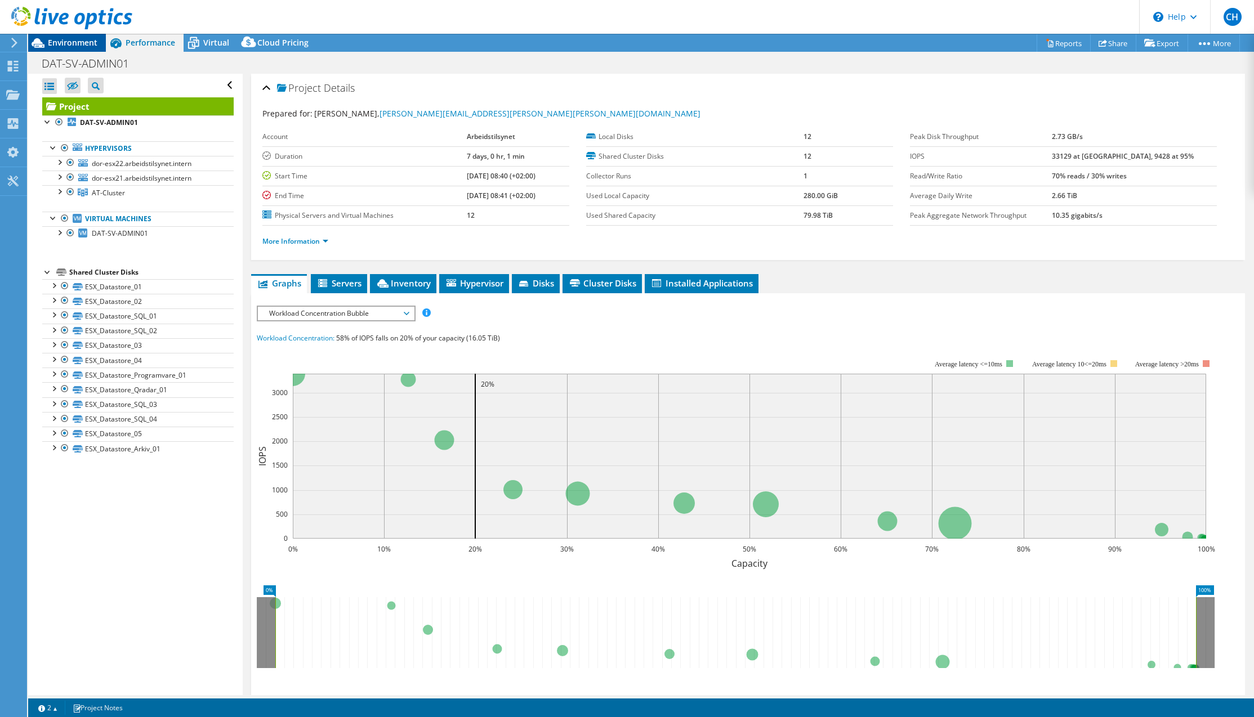
click at [81, 44] on span "Environment" at bounding box center [73, 42] width 50 height 11
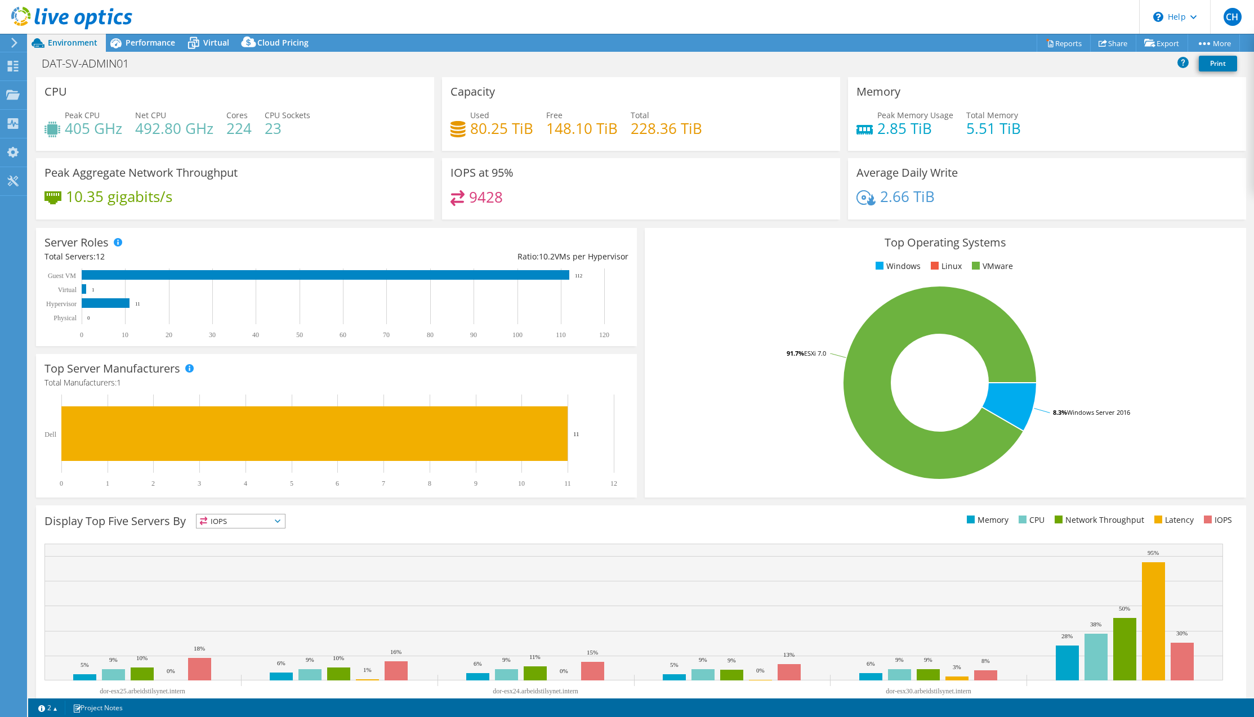
click at [729, 254] on div "Top Operating Systems Windows Linux VMware 8.3% Windows Server 2016 91.7% ESXi …" at bounding box center [945, 363] width 601 height 270
click at [159, 48] on div "Performance" at bounding box center [145, 43] width 78 height 18
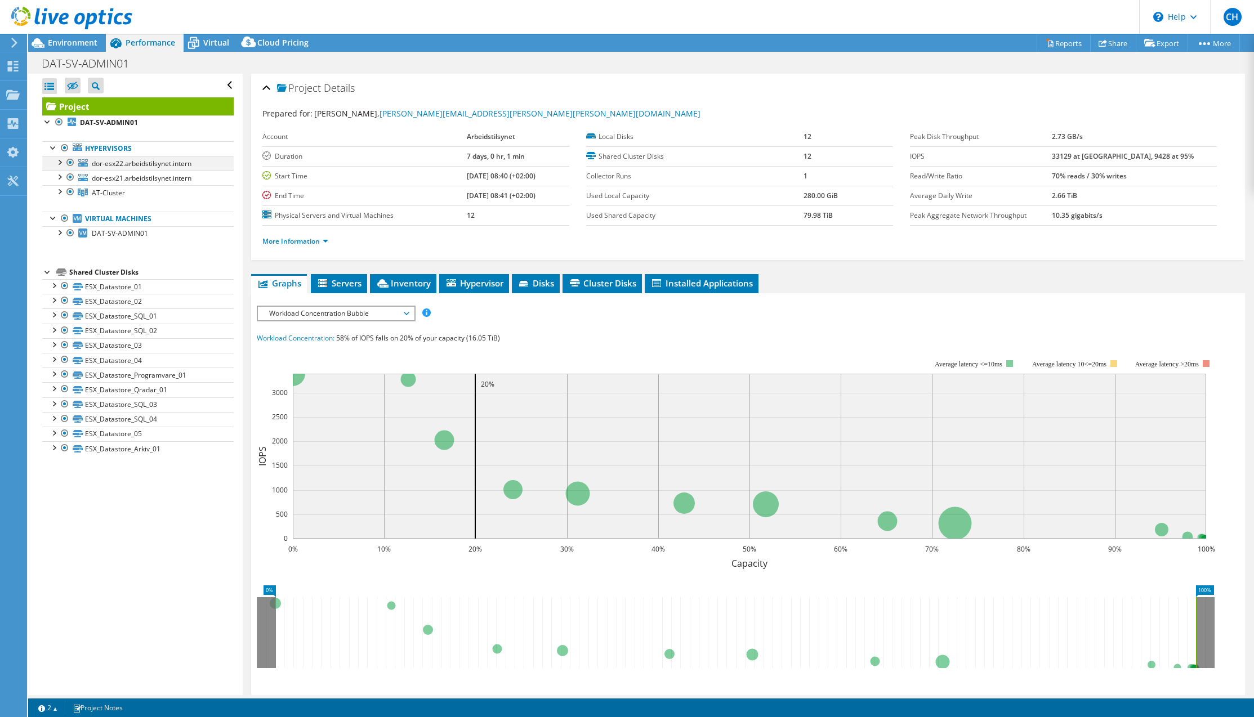
click at [69, 163] on div at bounding box center [70, 163] width 11 height 14
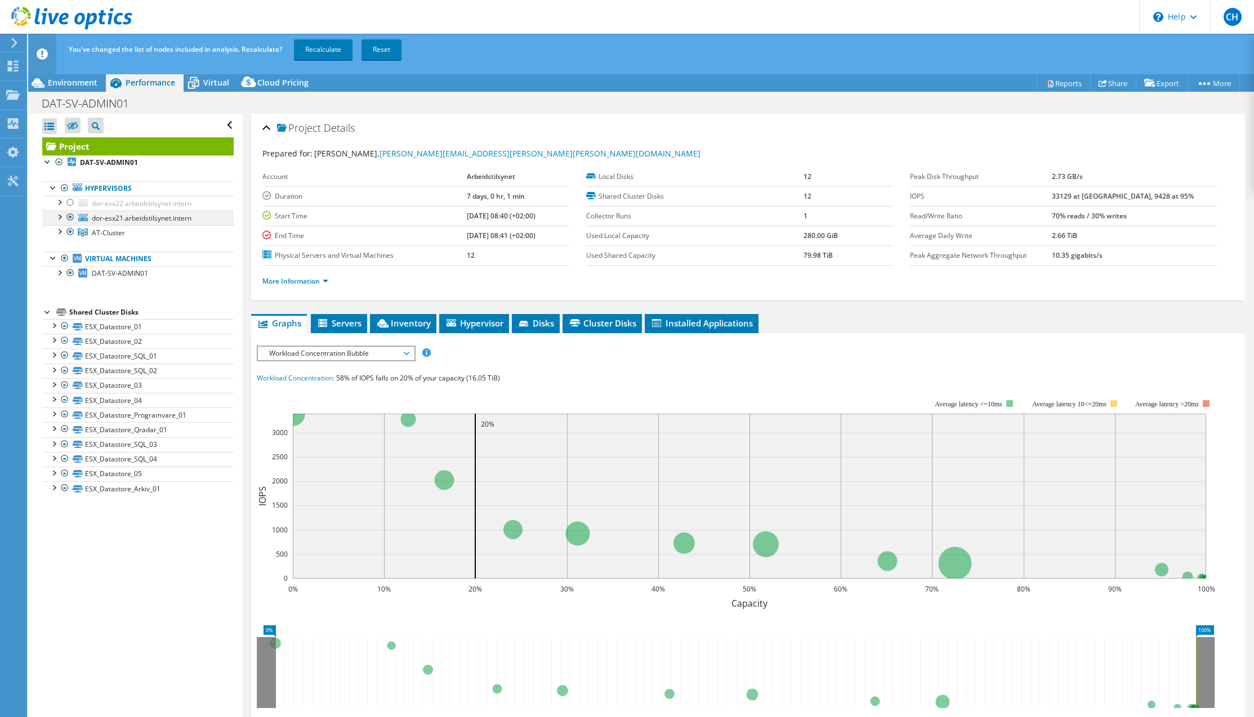
click at [69, 219] on div at bounding box center [70, 218] width 11 height 14
click at [56, 234] on div at bounding box center [58, 230] width 11 height 11
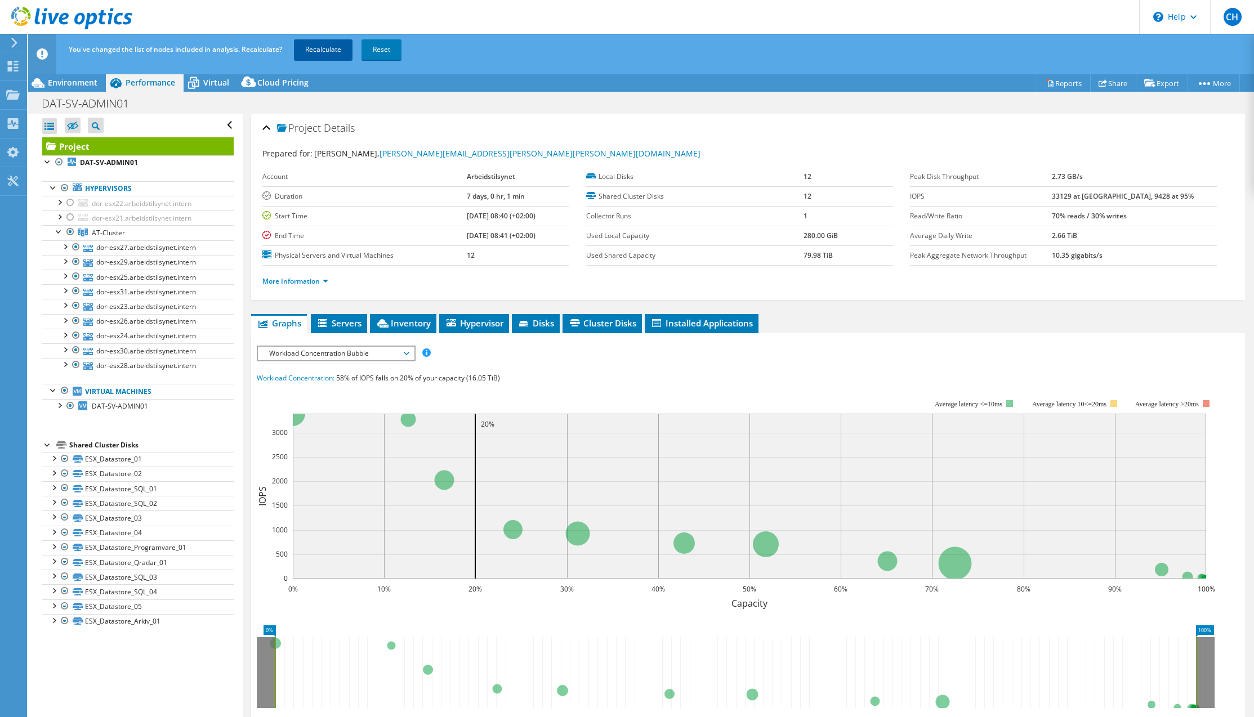
click at [334, 52] on link "Recalculate" at bounding box center [323, 49] width 59 height 20
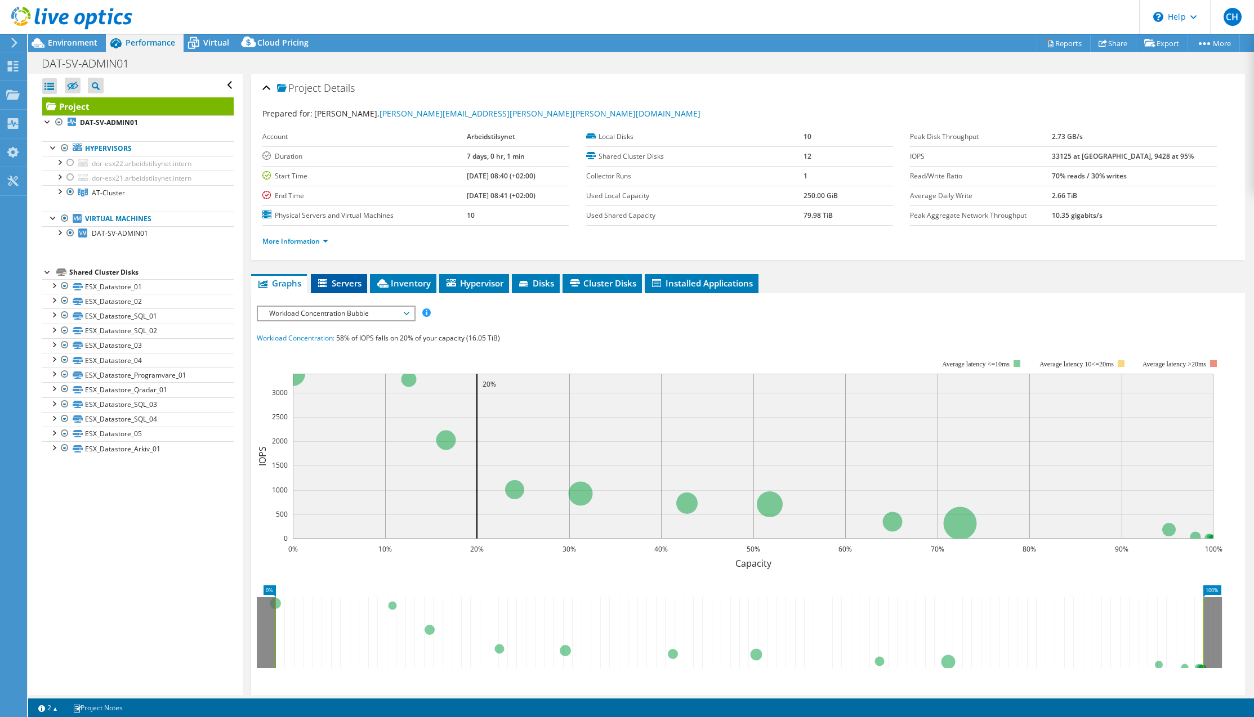
click at [346, 292] on li "Servers" at bounding box center [339, 283] width 56 height 19
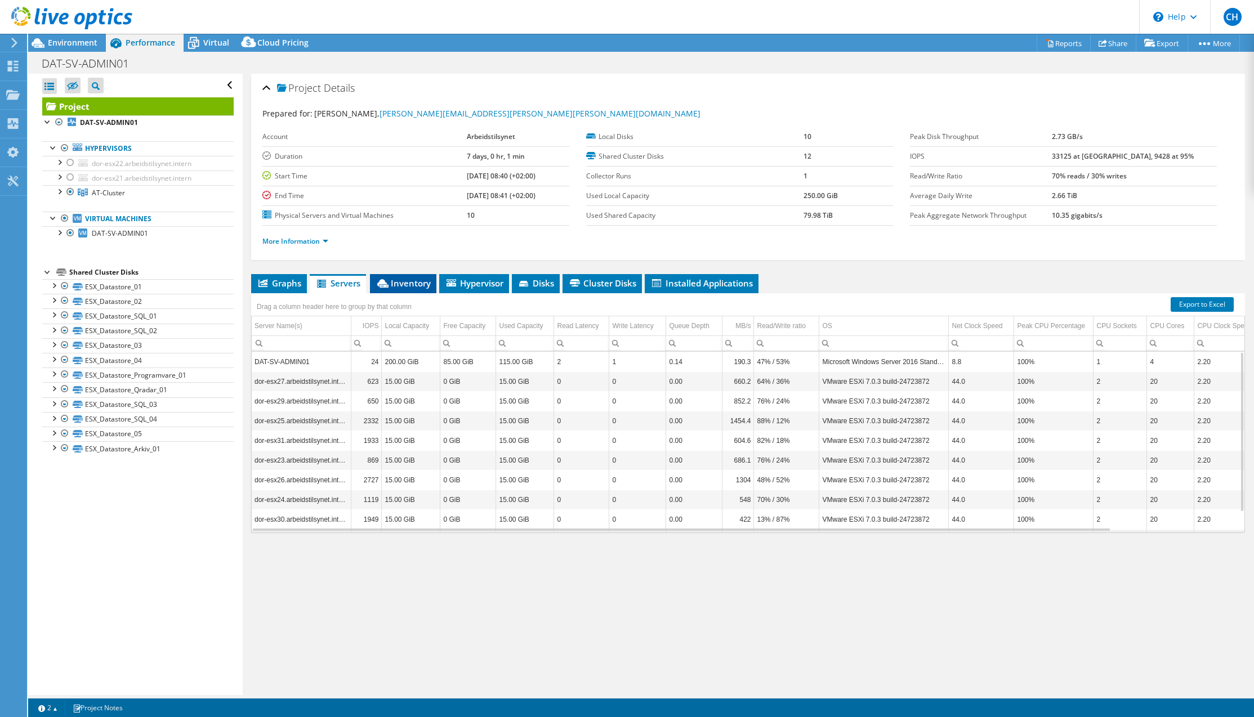
click at [409, 287] on span "Inventory" at bounding box center [403, 283] width 55 height 11
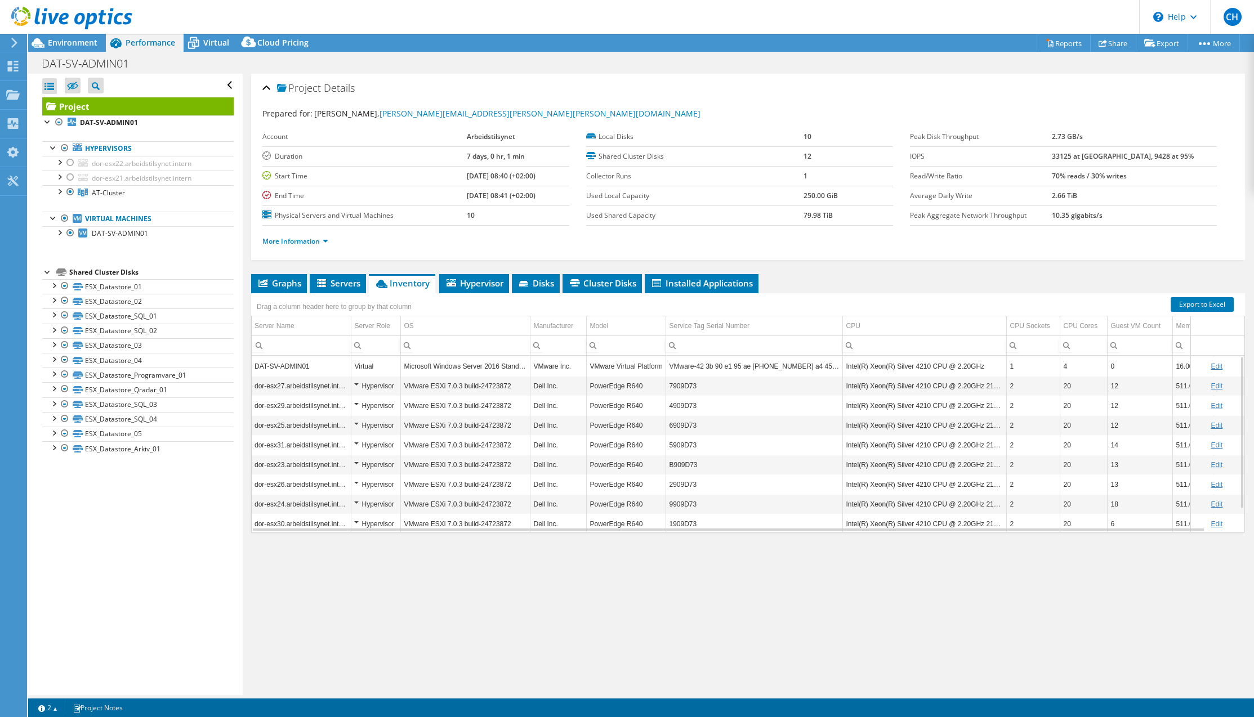
click at [289, 293] on div "Drag a column header here to group by that column" at bounding box center [334, 305] width 166 height 24
click at [289, 287] on span "Graphs" at bounding box center [279, 283] width 44 height 11
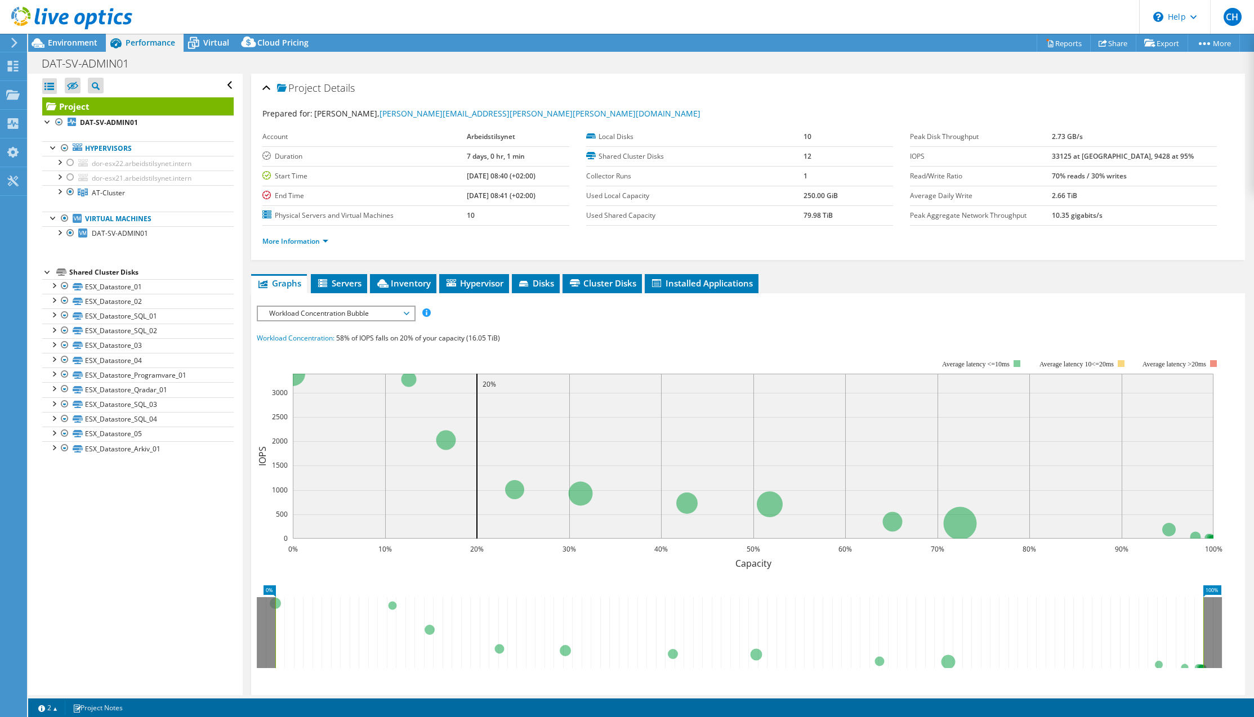
click at [320, 318] on span "Workload Concentration Bubble" at bounding box center [335, 314] width 145 height 14
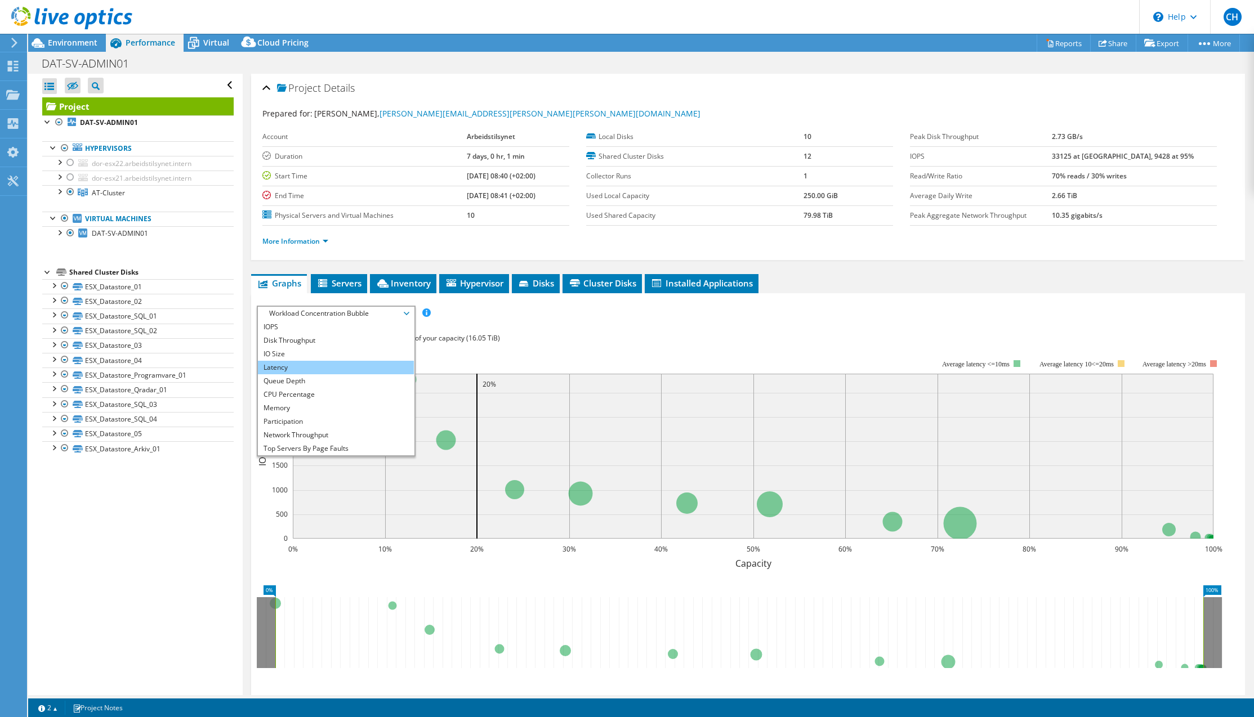
click at [309, 366] on li "Latency" at bounding box center [336, 368] width 156 height 14
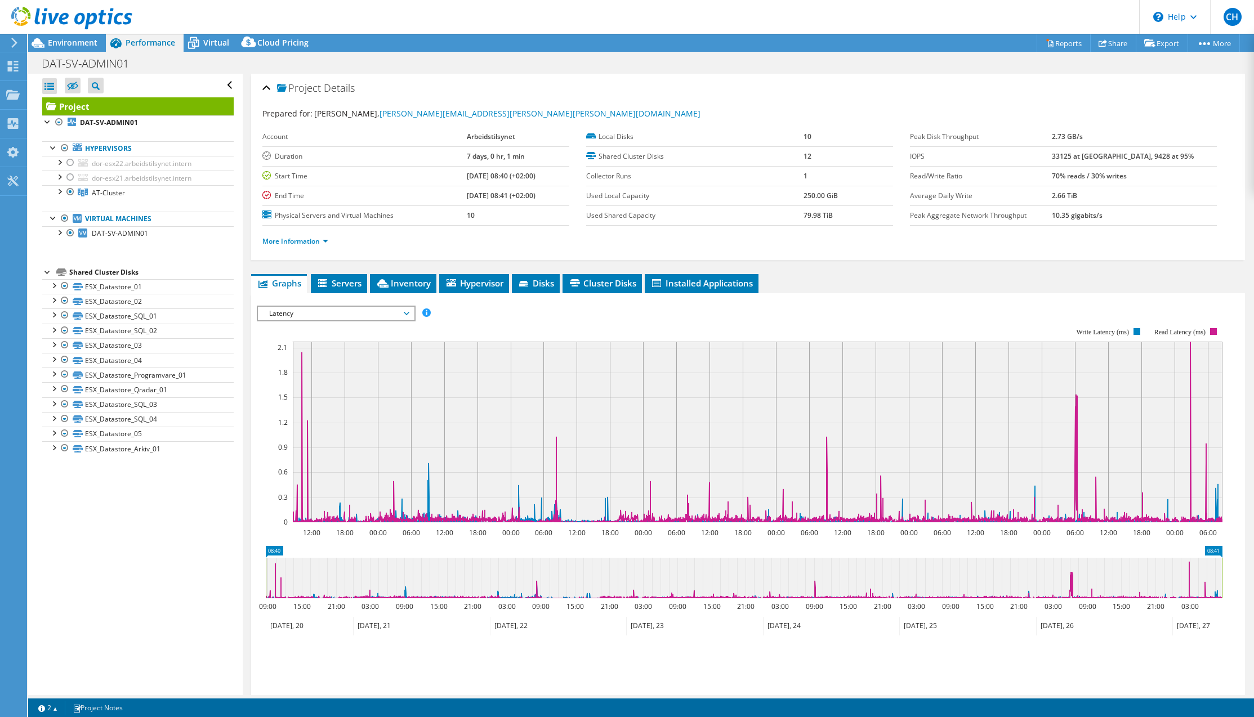
click at [821, 248] on div "More Information" at bounding box center [747, 242] width 971 height 32
click at [338, 285] on span "Servers" at bounding box center [338, 283] width 45 height 11
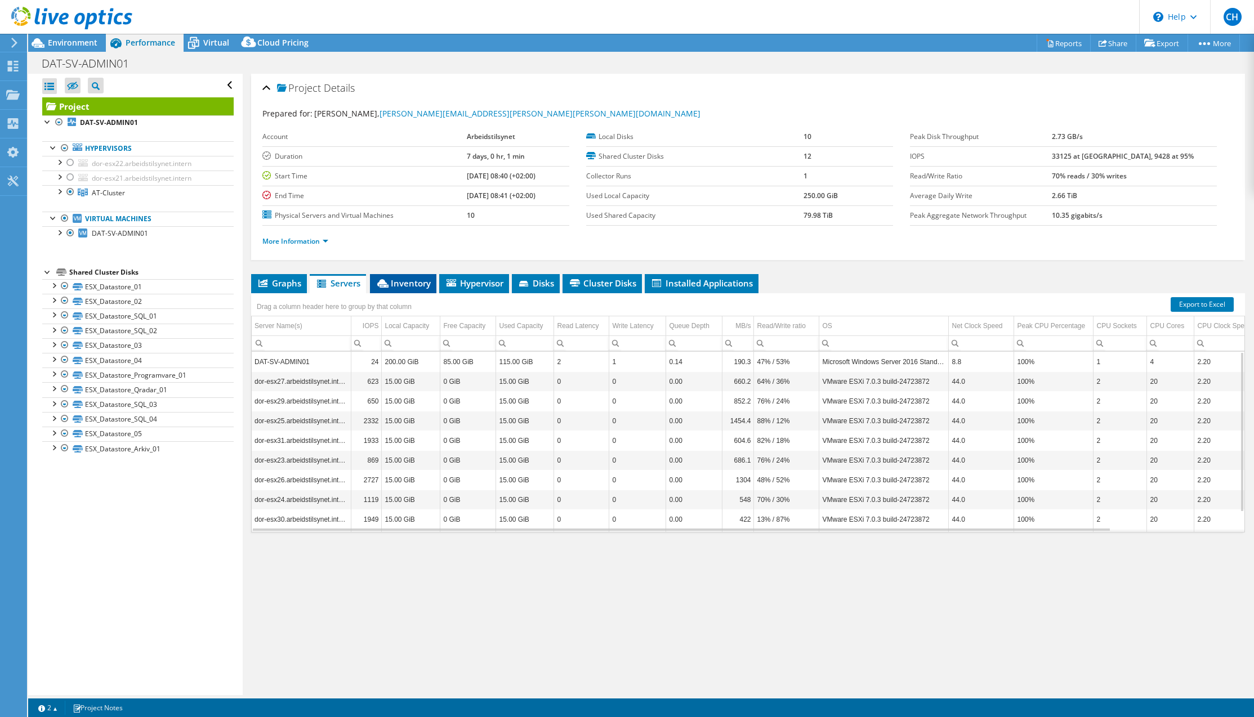
click at [413, 282] on span "Inventory" at bounding box center [403, 283] width 55 height 11
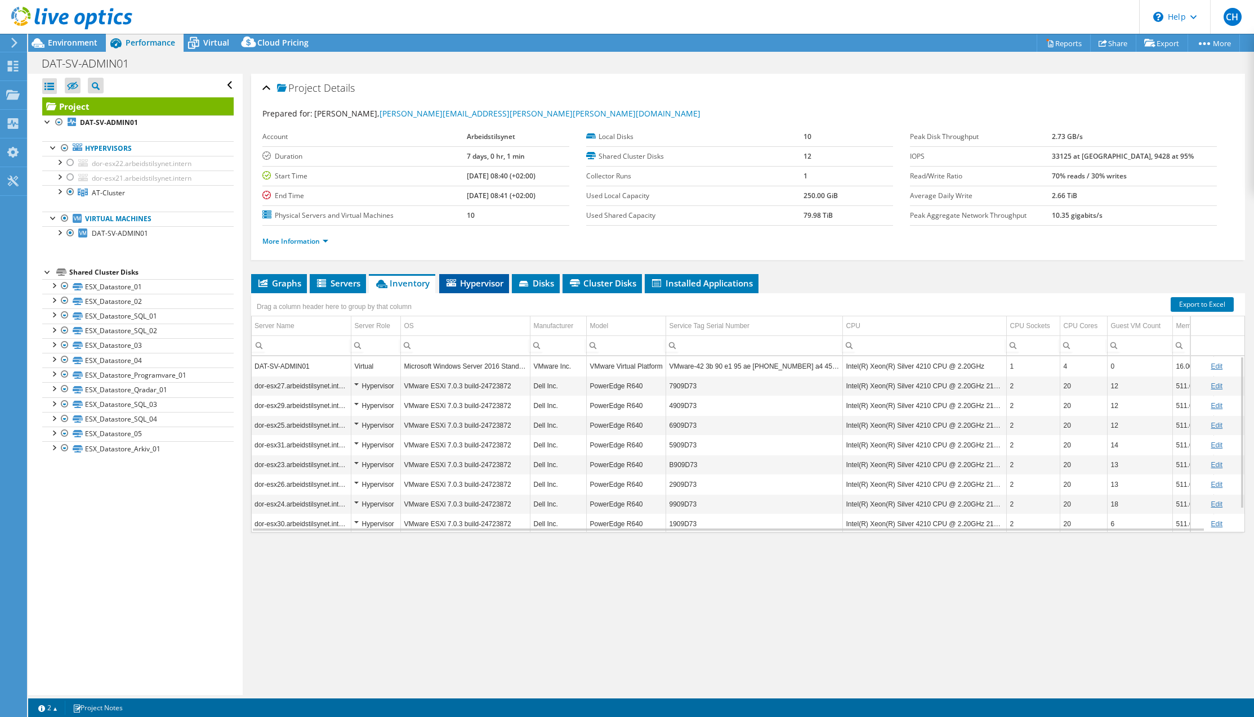
click at [494, 280] on span "Hypervisor" at bounding box center [474, 283] width 59 height 11
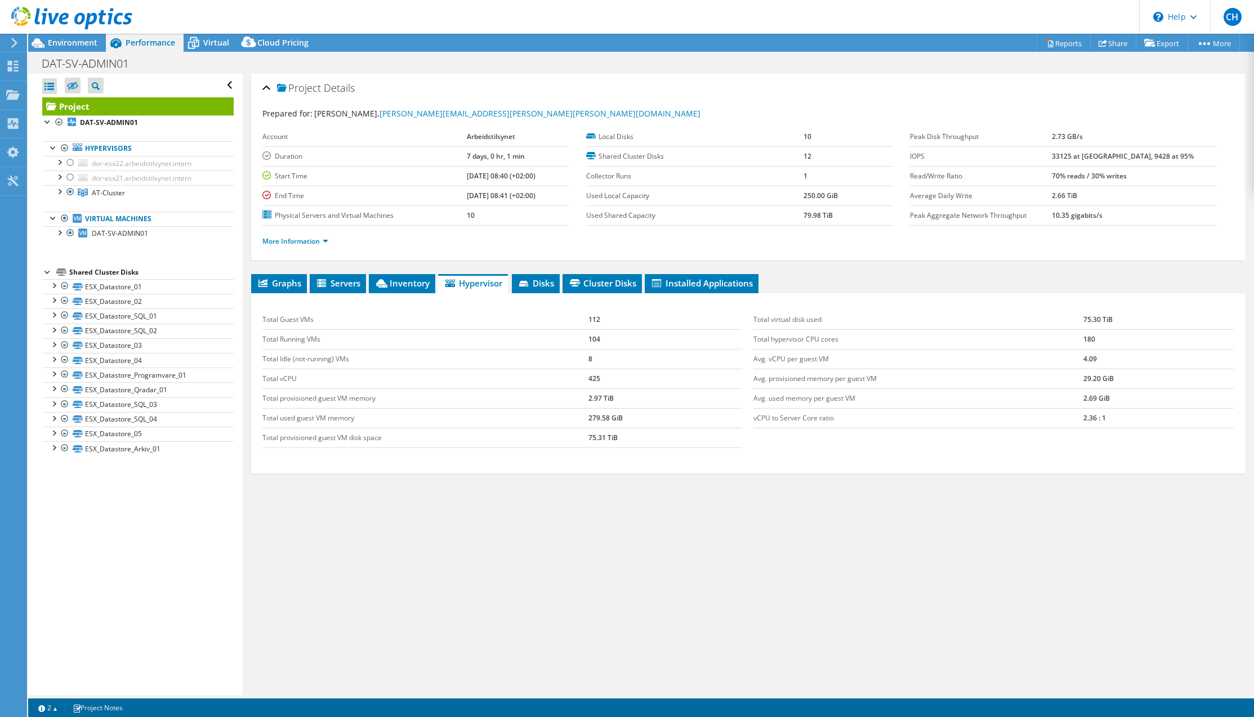
click at [249, 535] on div "Project Details Prepared for: Chris Helgemo, chris.andre.helgemo@arbeidstilsyne…" at bounding box center [748, 385] width 1011 height 622
click at [396, 286] on span "Inventory" at bounding box center [401, 283] width 55 height 11
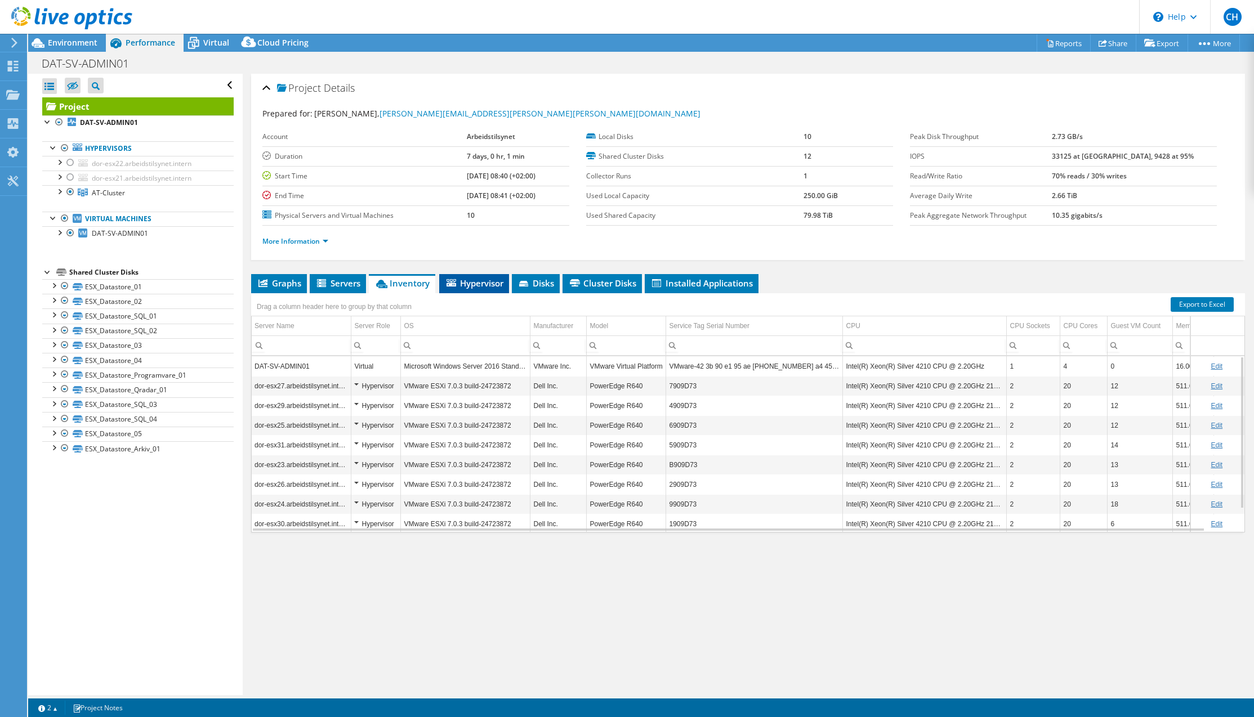
click at [460, 282] on span "Hypervisor" at bounding box center [474, 283] width 59 height 11
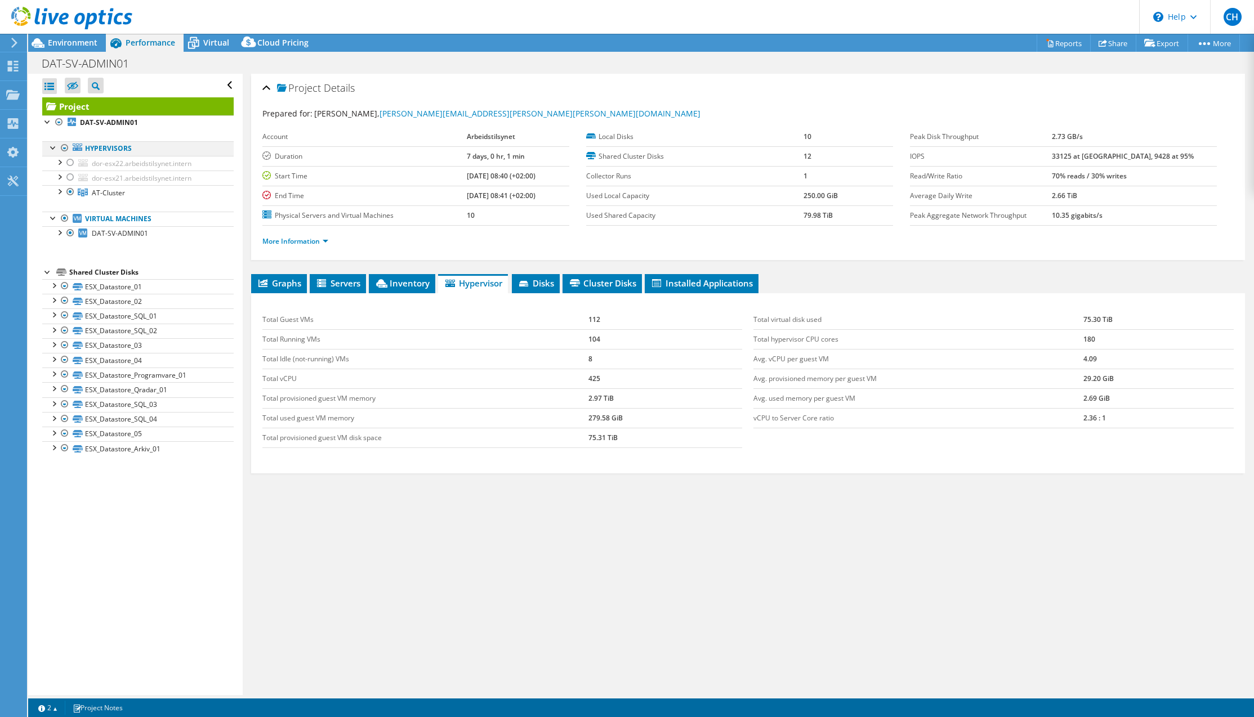
click at [54, 145] on div at bounding box center [53, 146] width 11 height 11
click at [62, 195] on div at bounding box center [58, 190] width 11 height 11
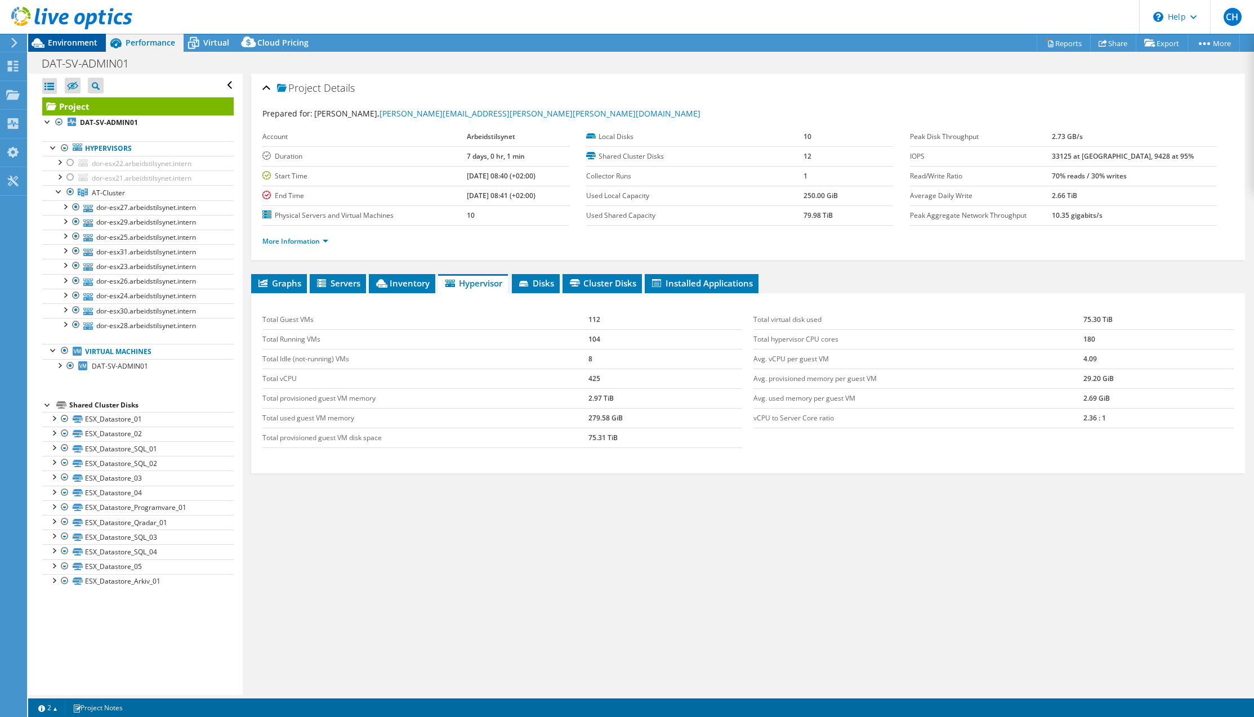
click at [60, 48] on div "Environment" at bounding box center [67, 43] width 78 height 18
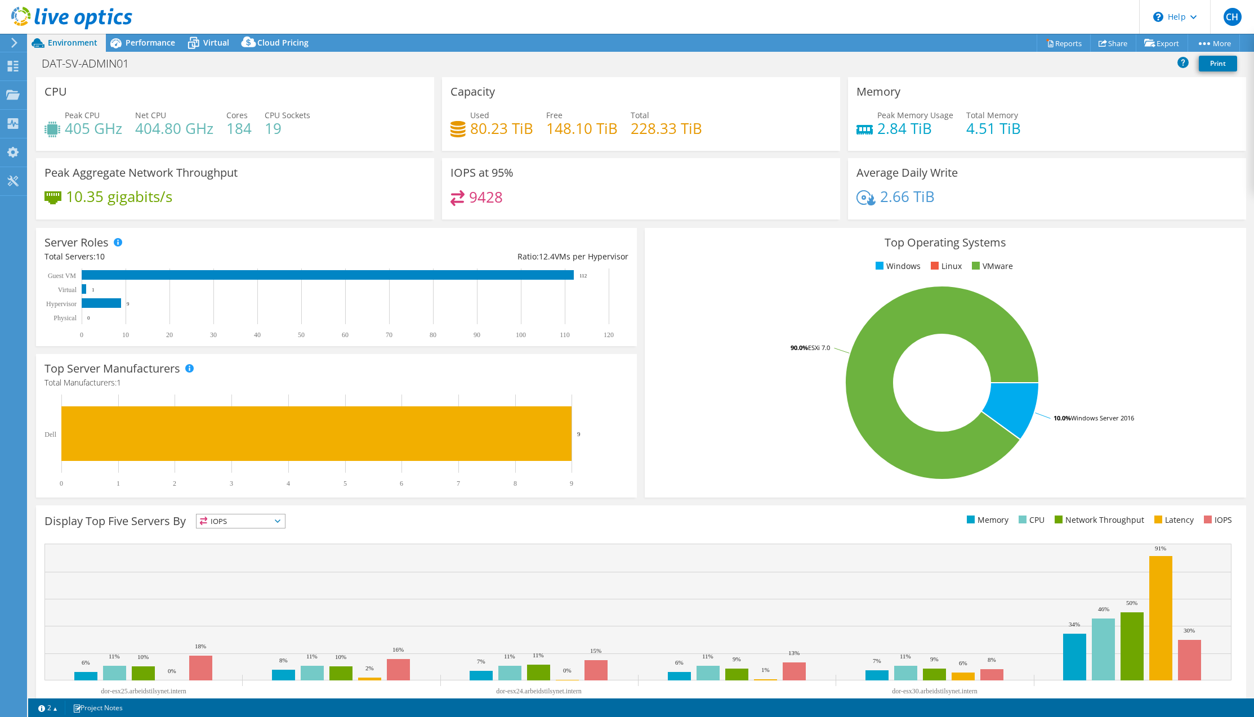
click at [641, 15] on header "CH End User [PERSON_NAME] [PERSON_NAME][EMAIL_ADDRESS][PERSON_NAME][PERSON_NAME…" at bounding box center [627, 17] width 1254 height 34
